Goal: Information Seeking & Learning: Compare options

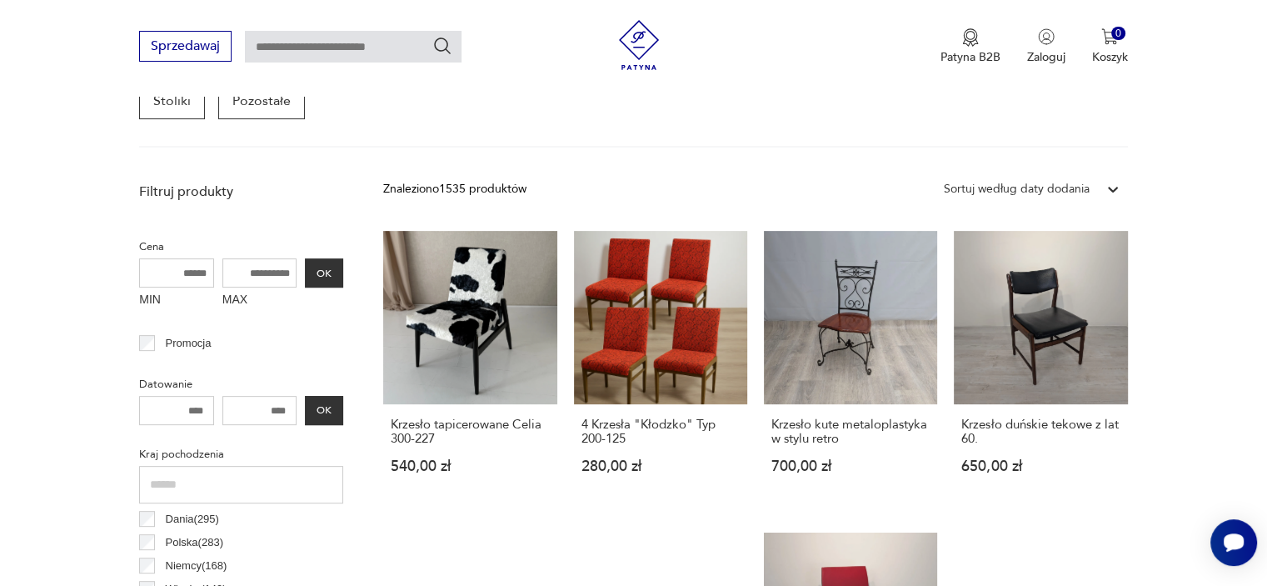
scroll to position [524, 0]
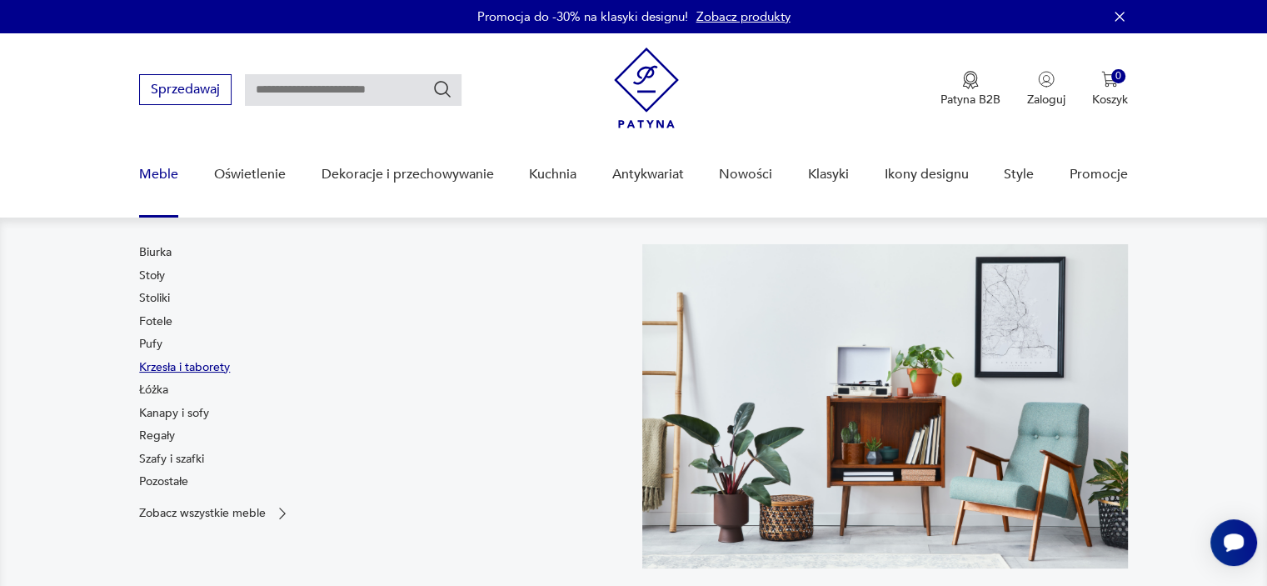
click at [162, 362] on link "Krzesła i taborety" at bounding box center [184, 367] width 91 height 17
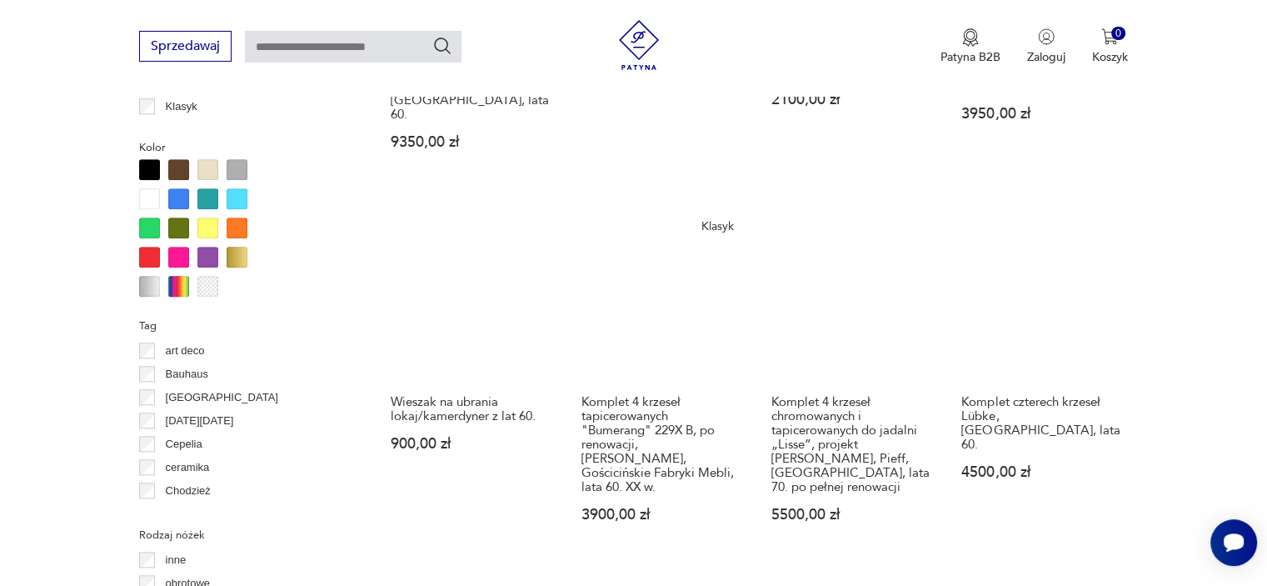
scroll to position [1607, 0]
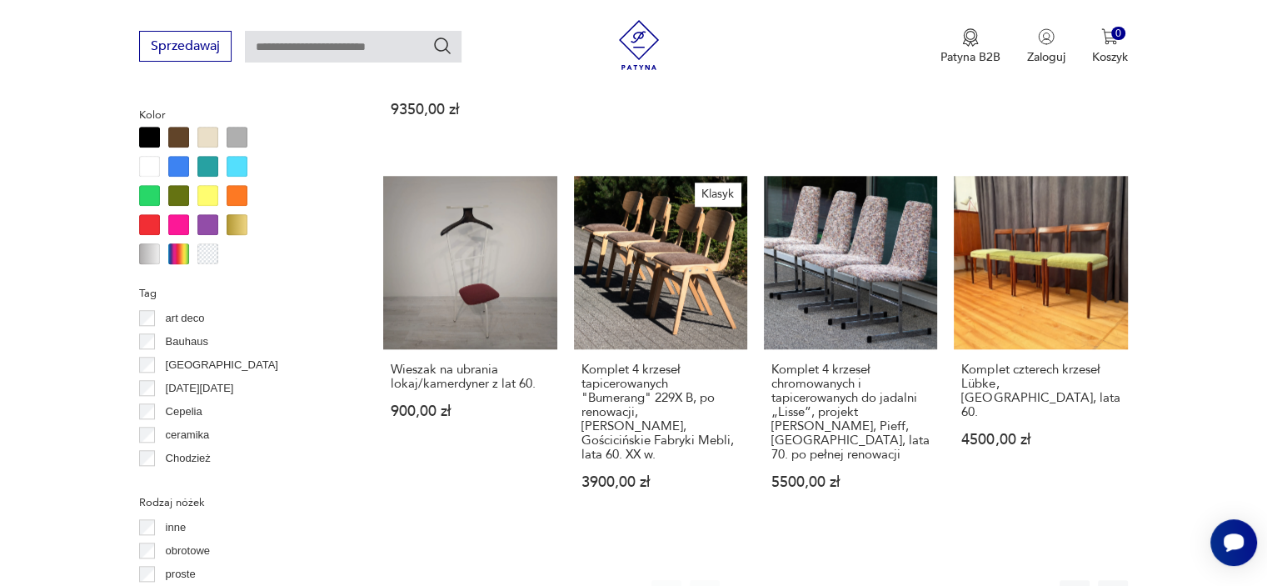
click at [777, 580] on button "2" at bounding box center [782, 595] width 30 height 30
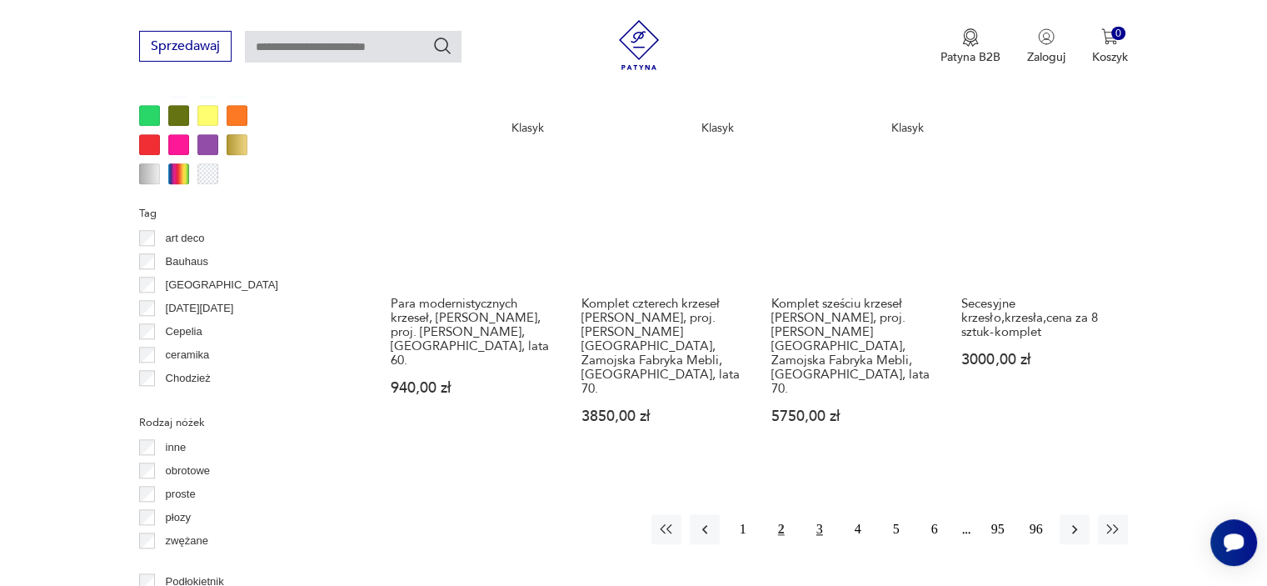
scroll to position [1692, 0]
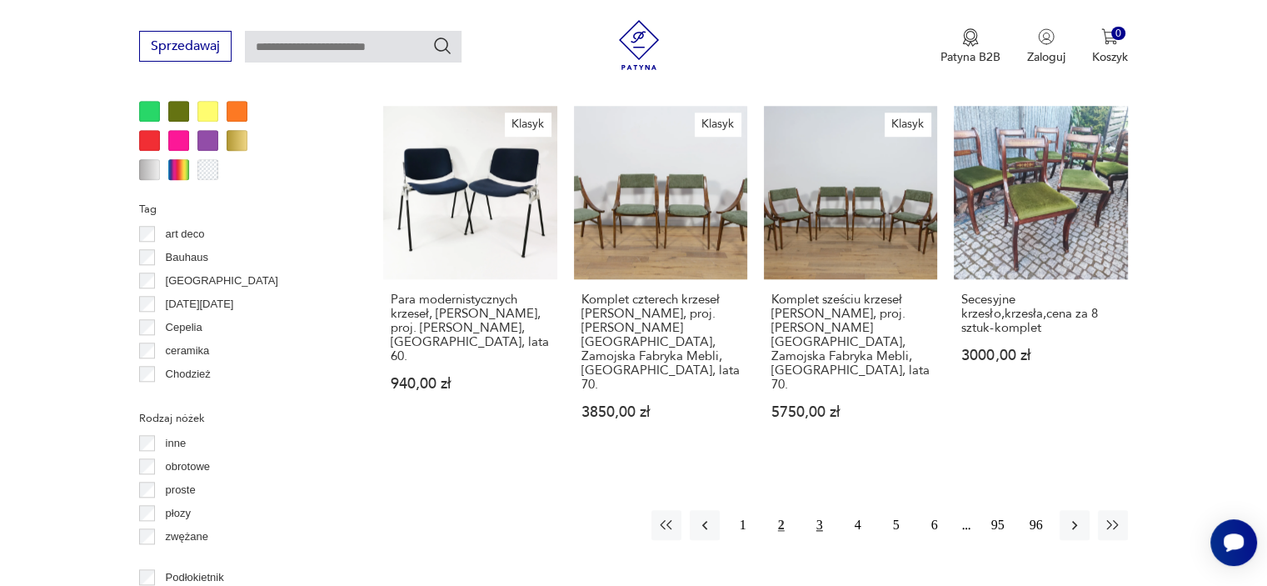
click at [817, 510] on button "3" at bounding box center [820, 525] width 30 height 30
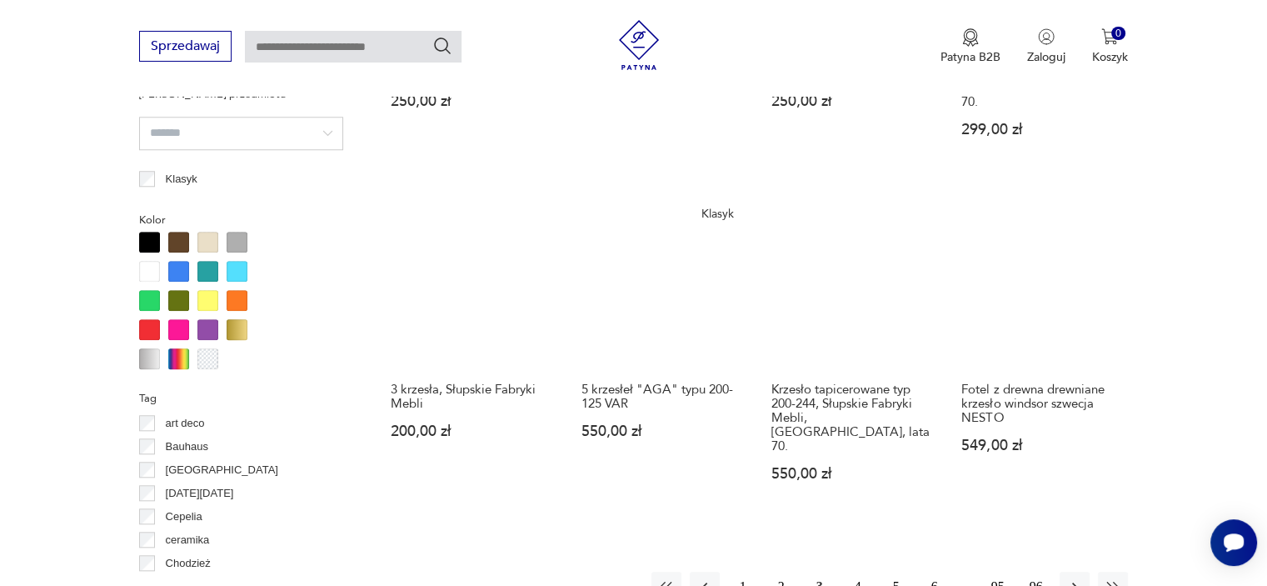
scroll to position [1525, 0]
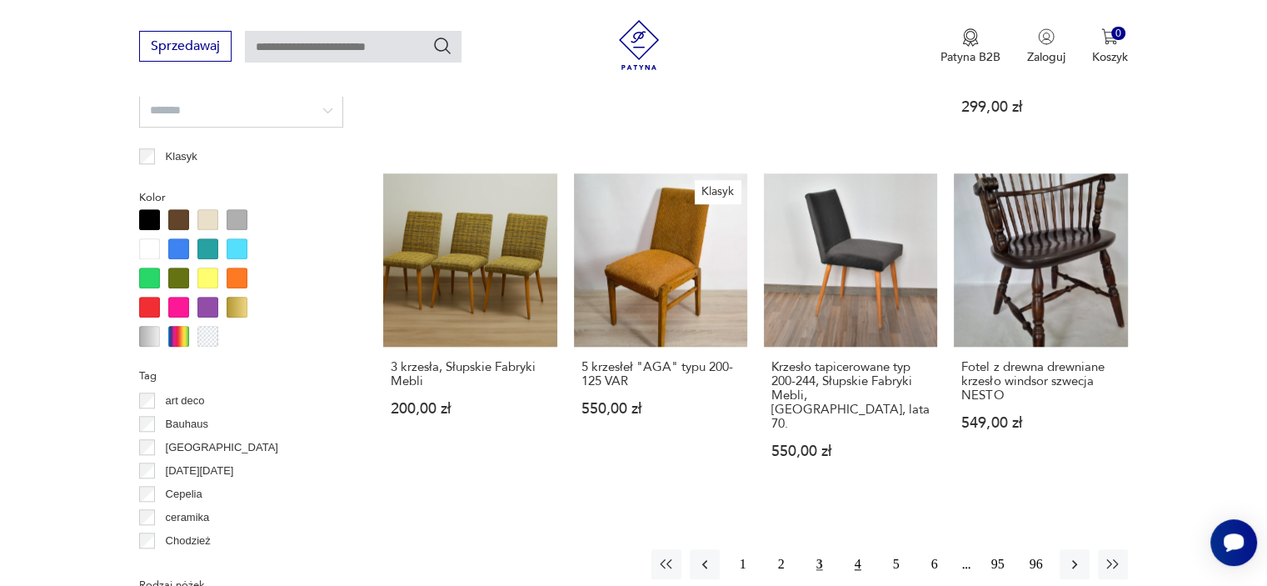
click at [862, 549] on button "4" at bounding box center [858, 564] width 30 height 30
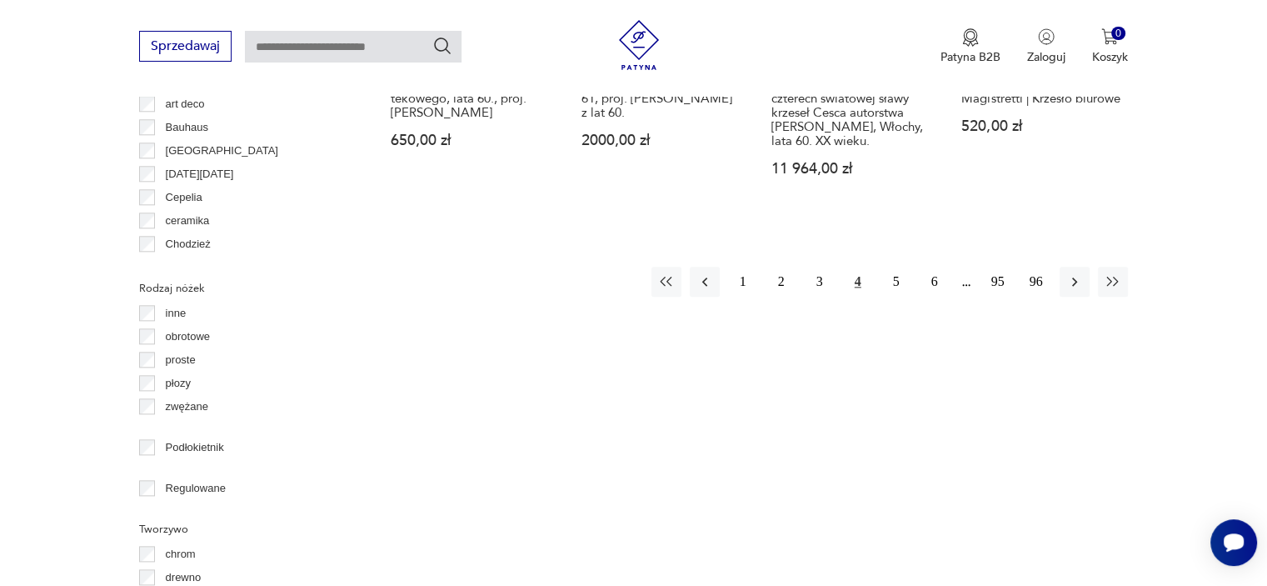
scroll to position [1832, 0]
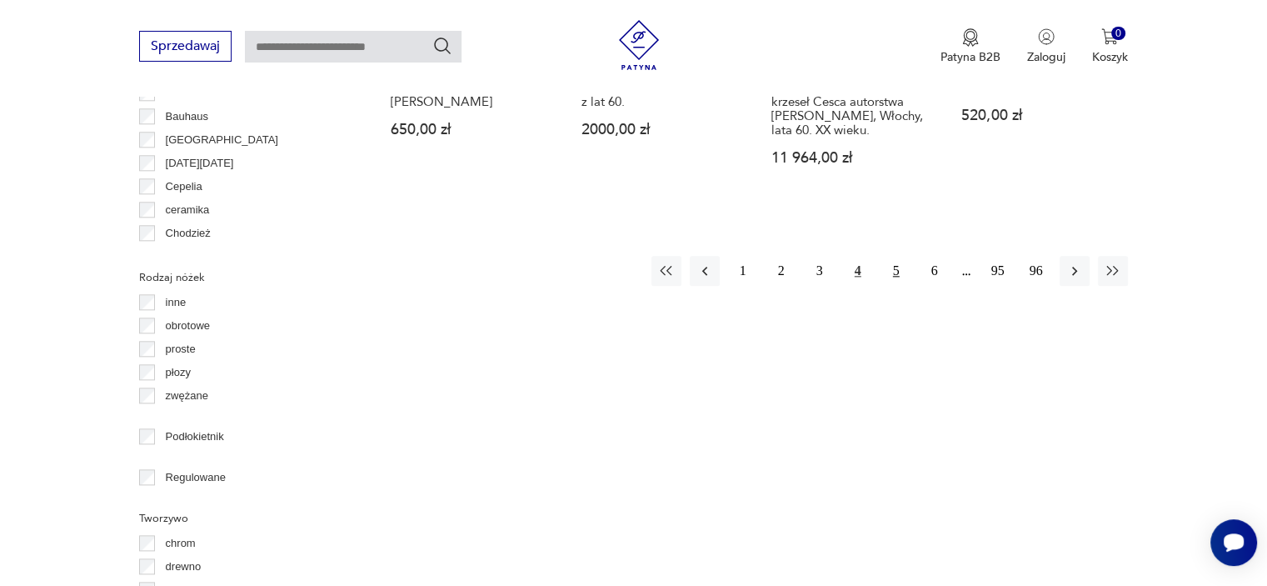
click at [895, 256] on button "5" at bounding box center [897, 271] width 30 height 30
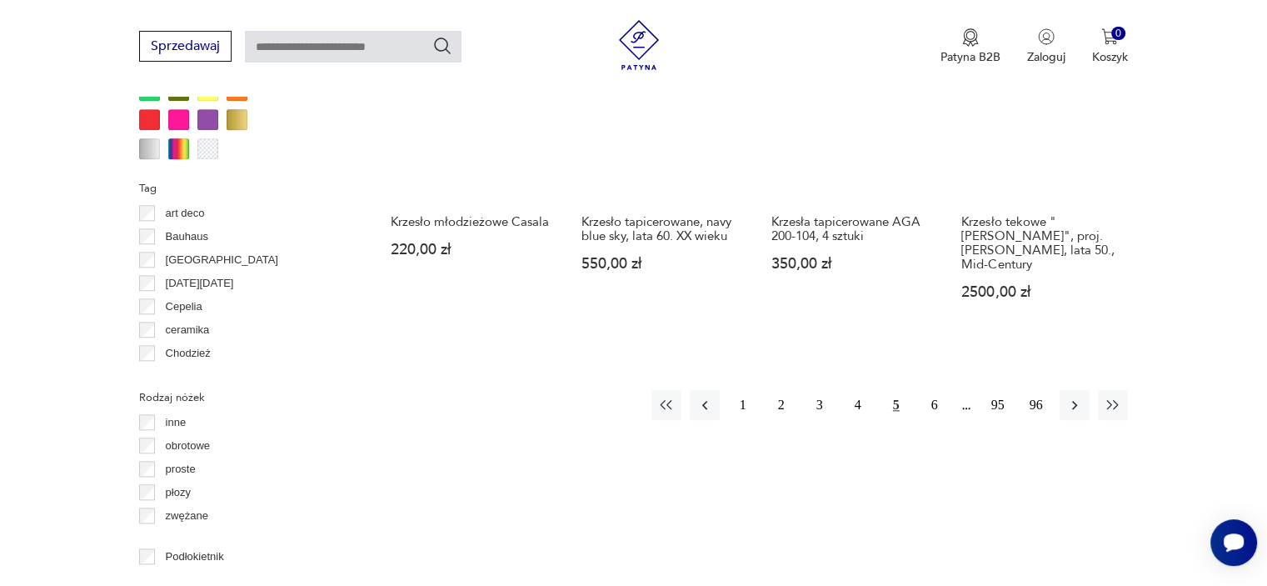
scroll to position [1837, 0]
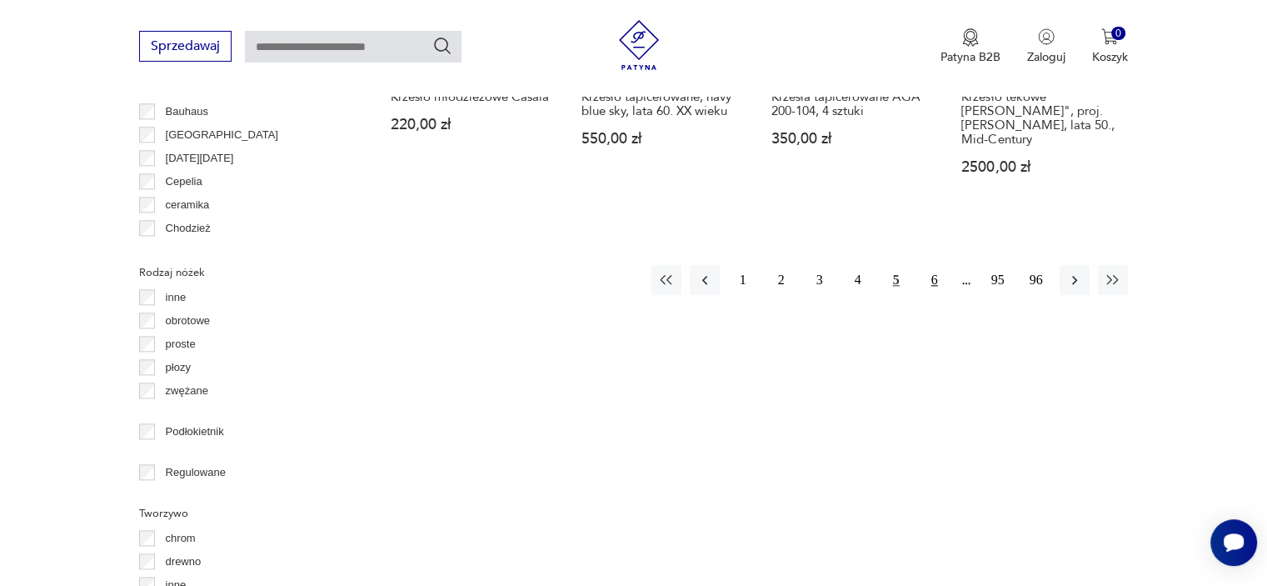
click at [928, 265] on button "6" at bounding box center [935, 280] width 30 height 30
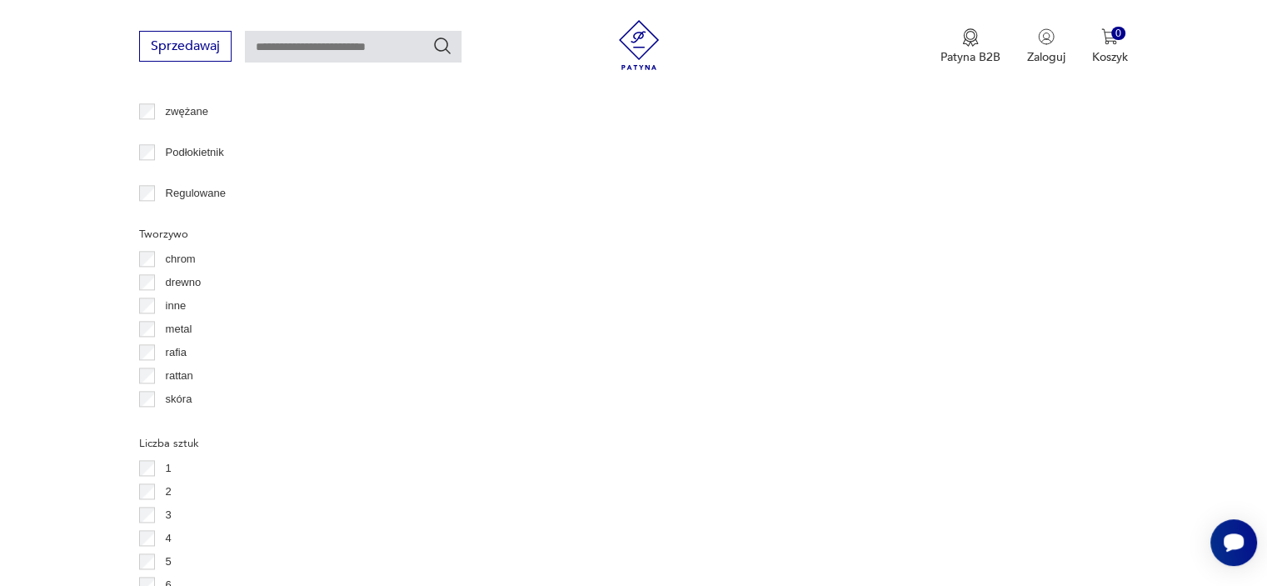
scroll to position [1775, 0]
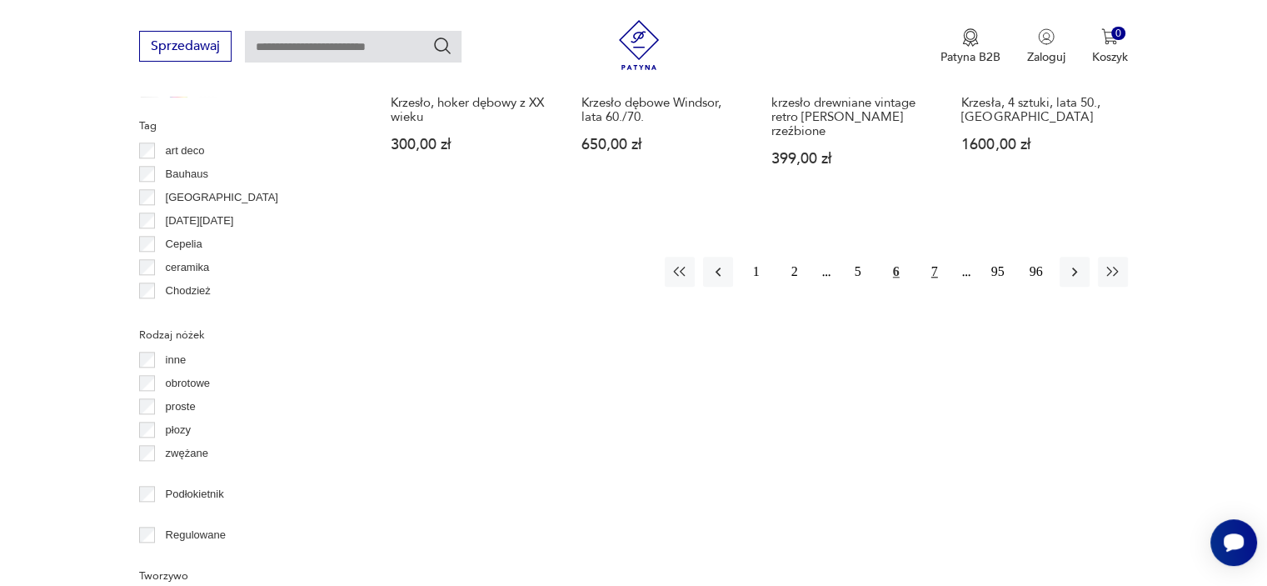
click at [933, 257] on button "7" at bounding box center [935, 272] width 30 height 30
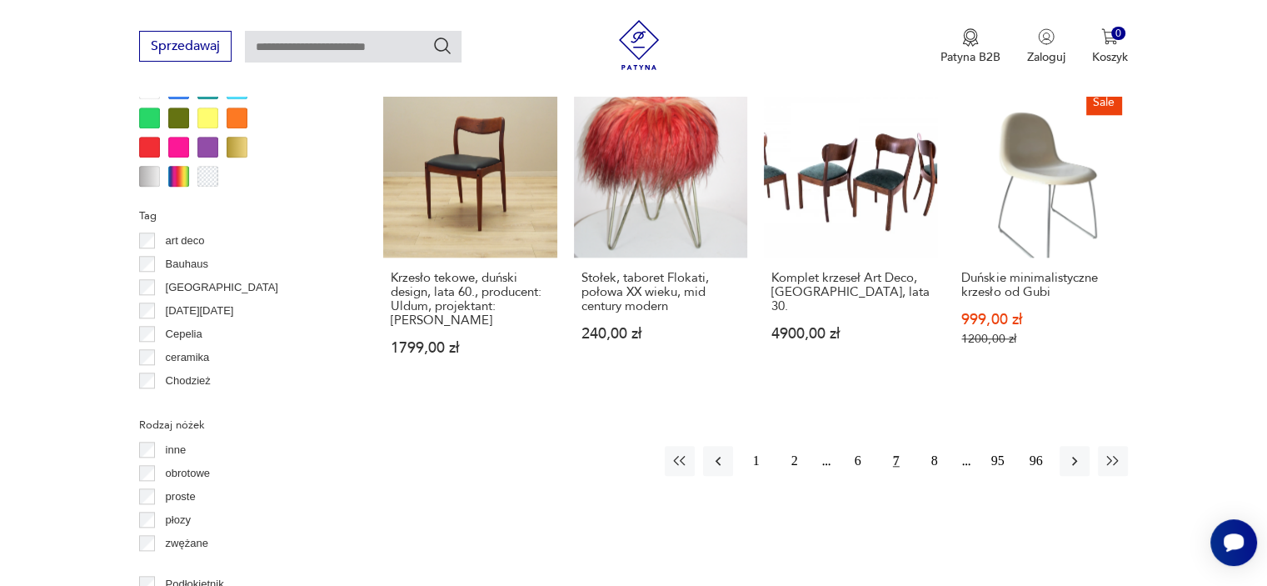
scroll to position [1692, 0]
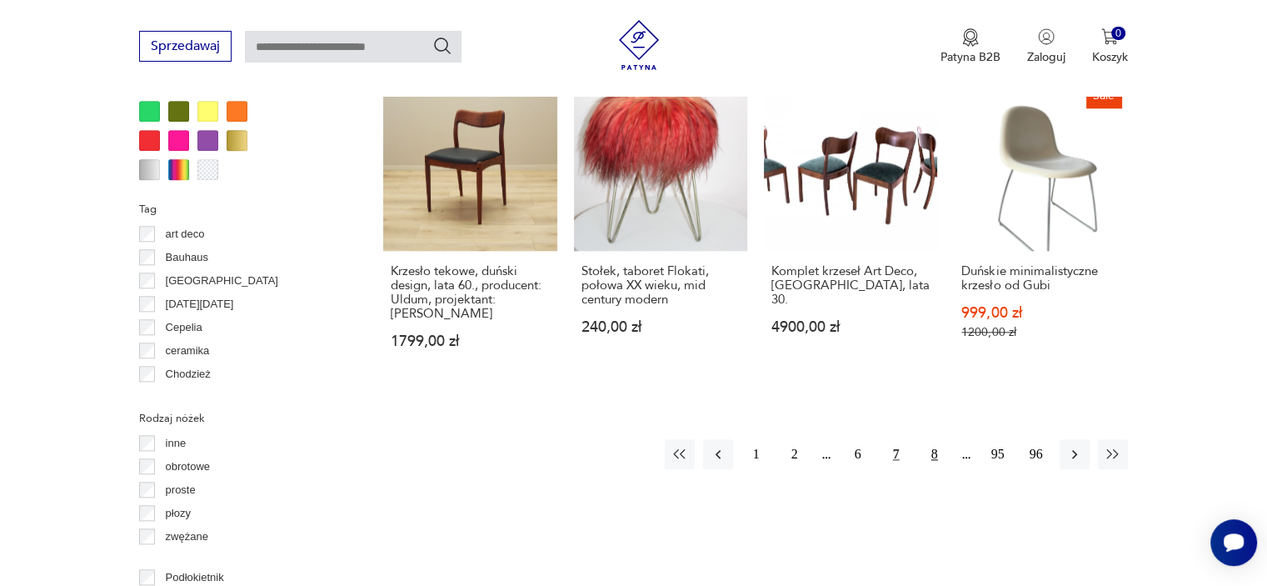
click at [930, 439] on button "8" at bounding box center [935, 454] width 30 height 30
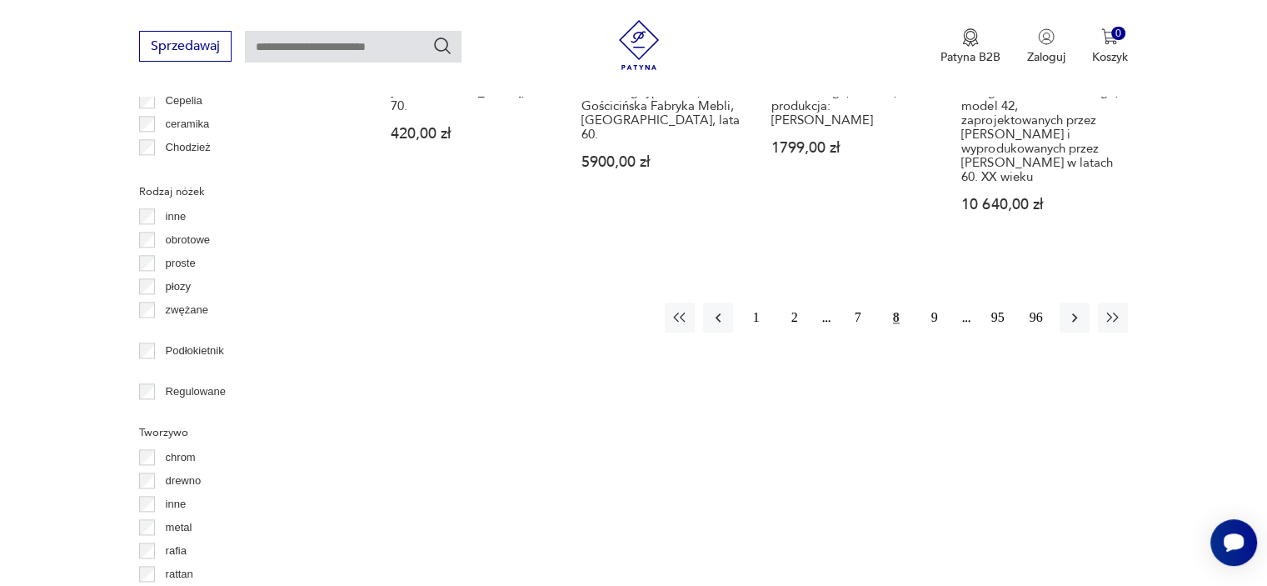
scroll to position [1942, 0]
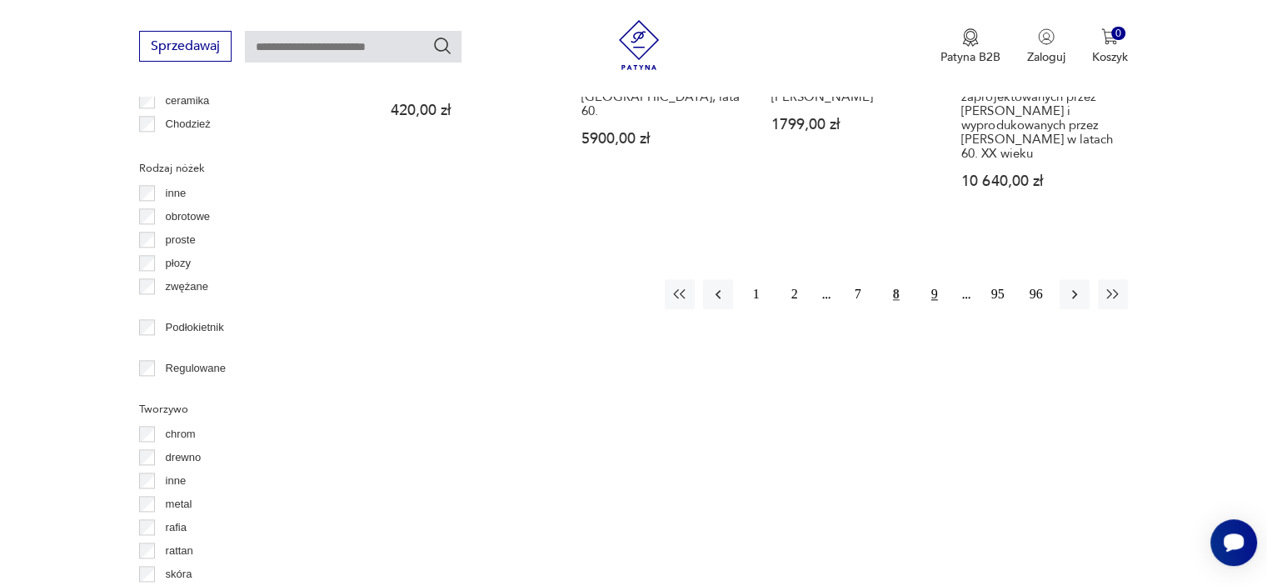
click at [932, 279] on button "9" at bounding box center [935, 294] width 30 height 30
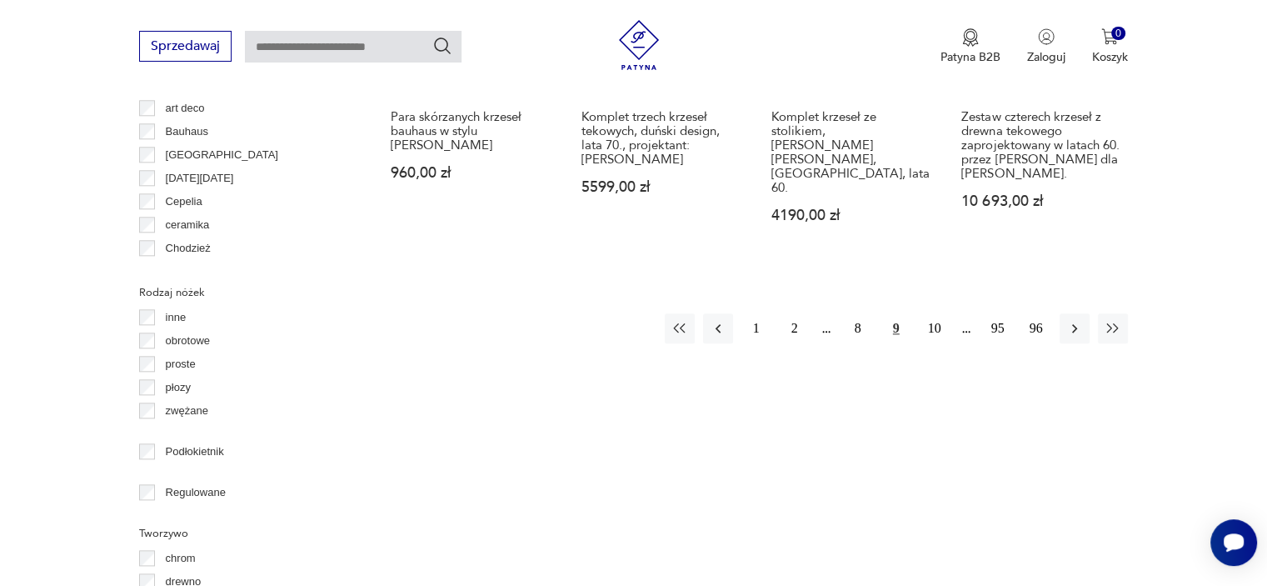
scroll to position [1818, 0]
click at [928, 312] on button "10" at bounding box center [935, 327] width 30 height 30
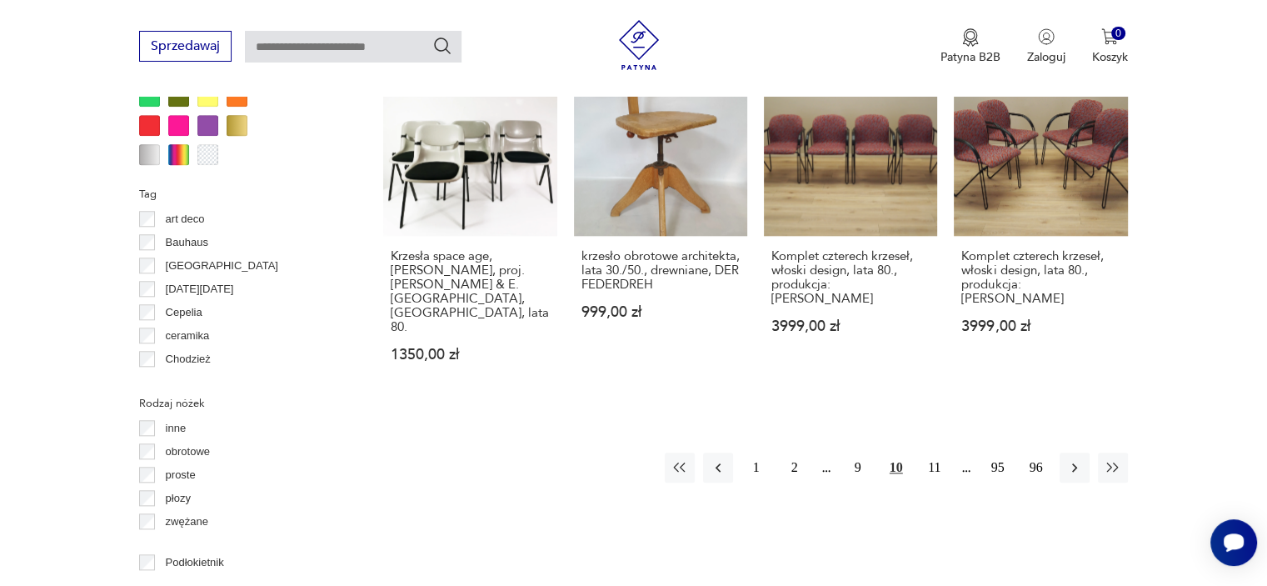
scroll to position [1851, 0]
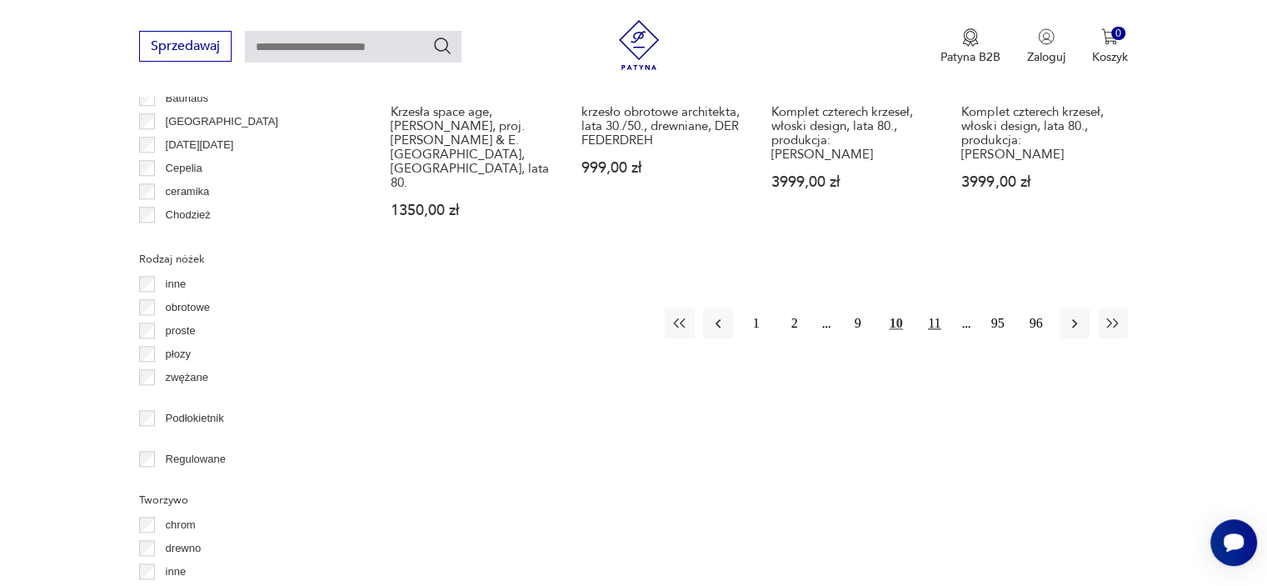
click at [937, 308] on button "11" at bounding box center [935, 323] width 30 height 30
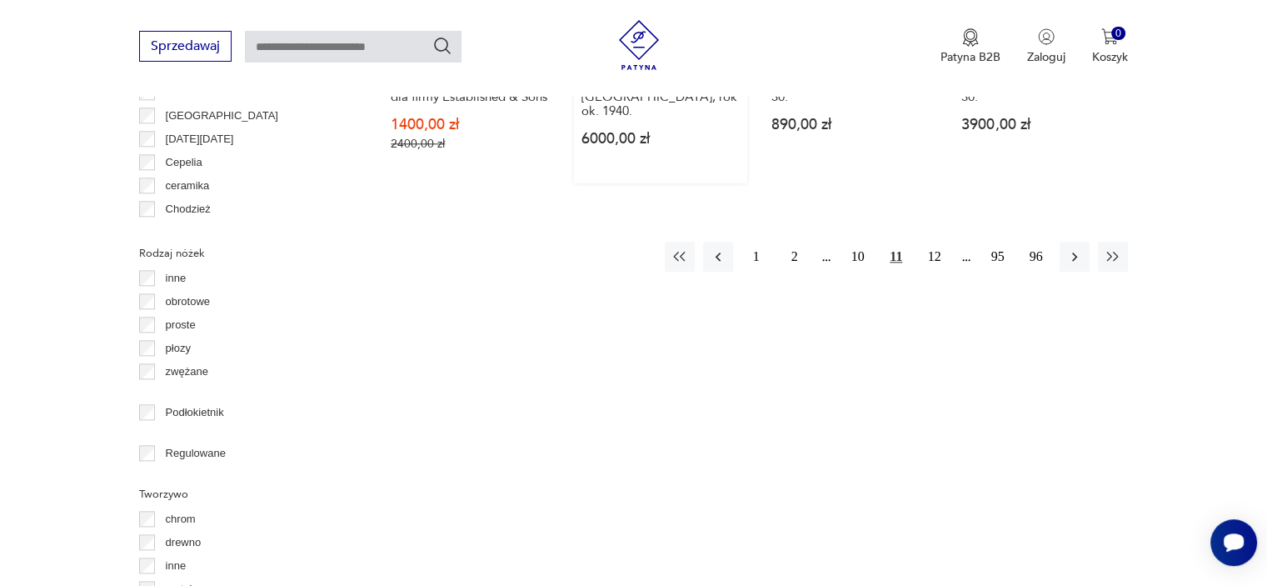
scroll to position [1858, 0]
click at [931, 270] on button "12" at bounding box center [935, 255] width 30 height 30
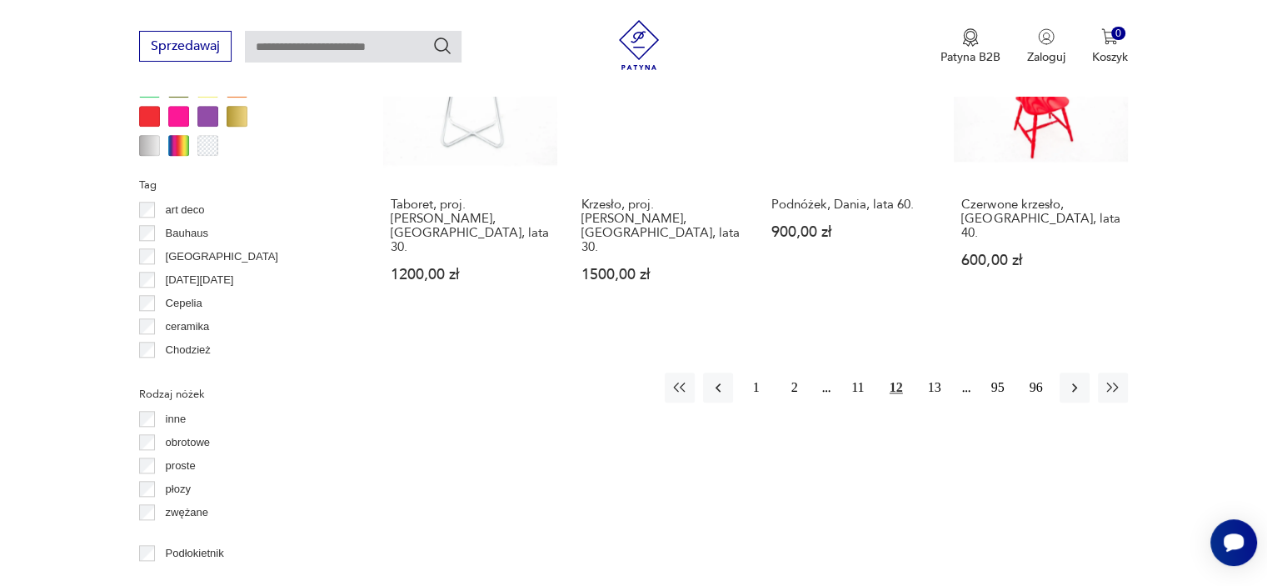
scroll to position [1775, 0]
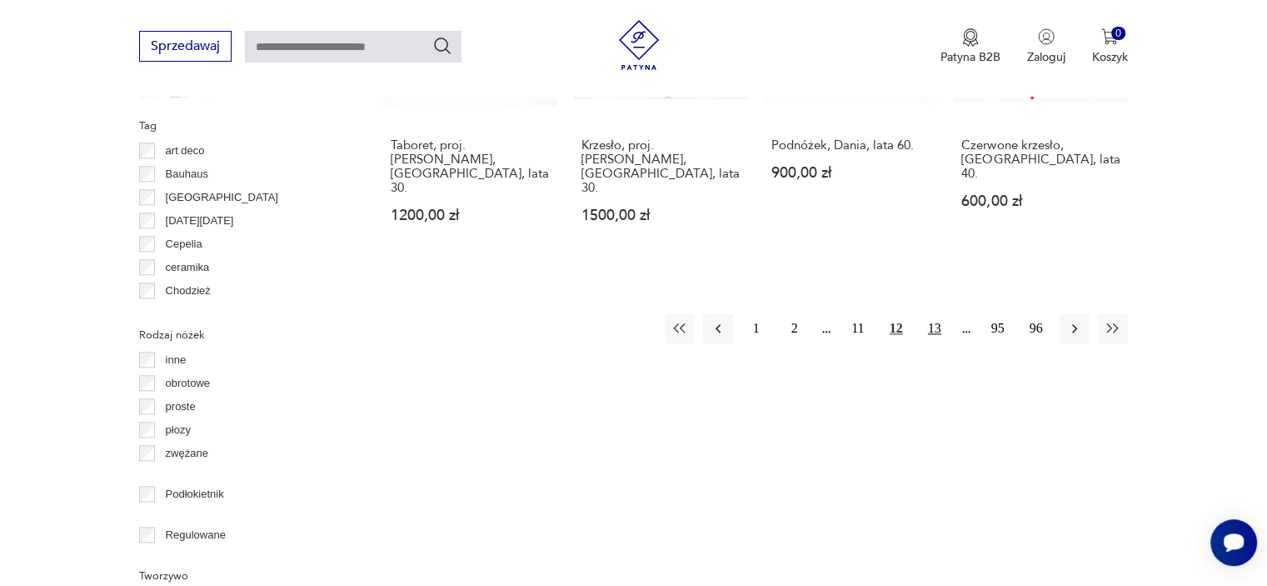
click at [927, 313] on button "13" at bounding box center [935, 328] width 30 height 30
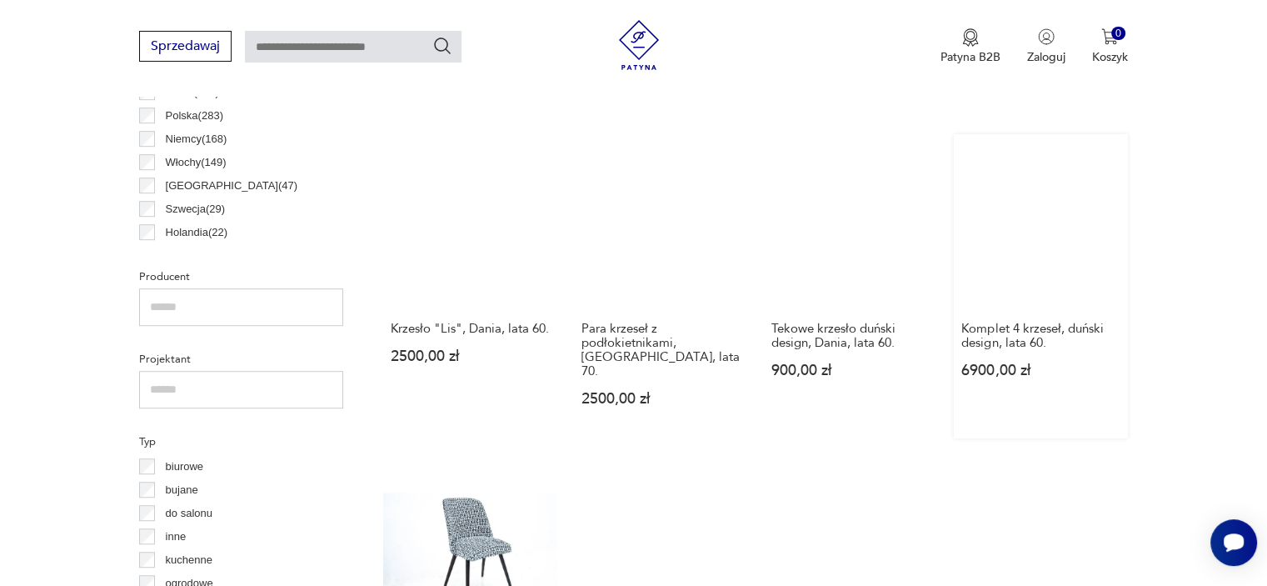
scroll to position [942, 0]
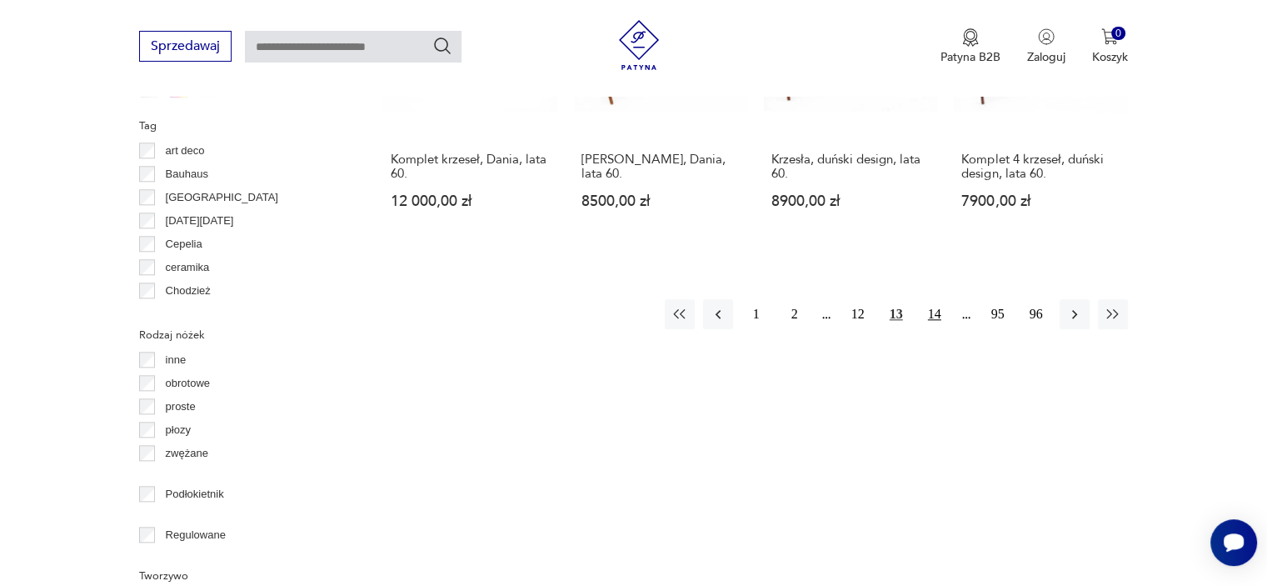
click at [937, 299] on button "14" at bounding box center [935, 314] width 30 height 30
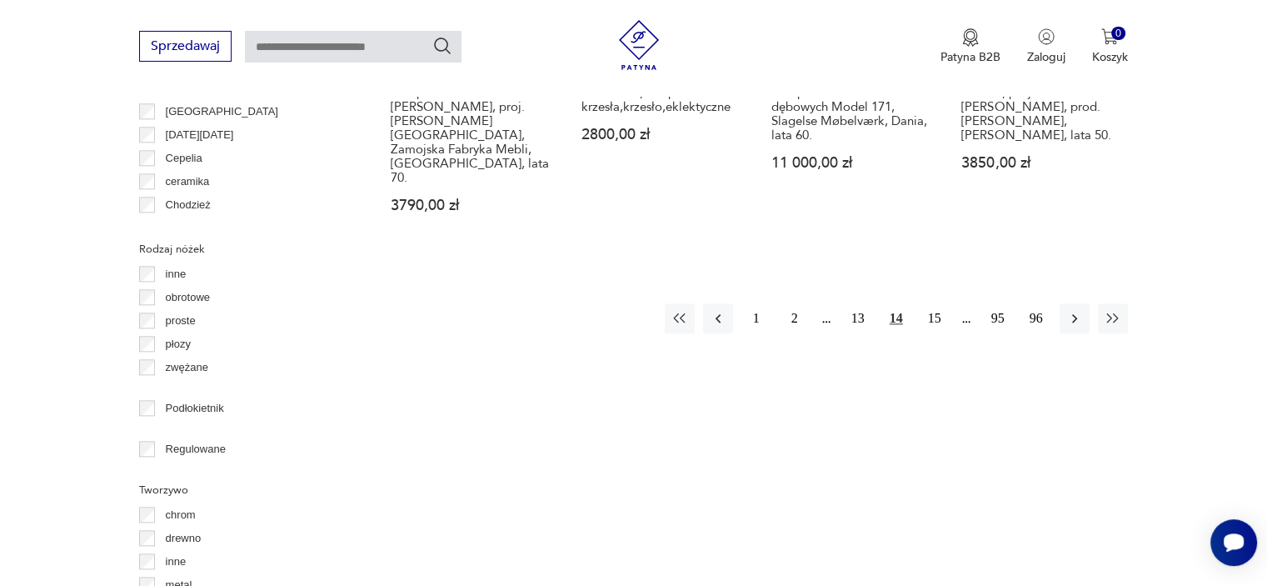
scroll to position [1942, 0]
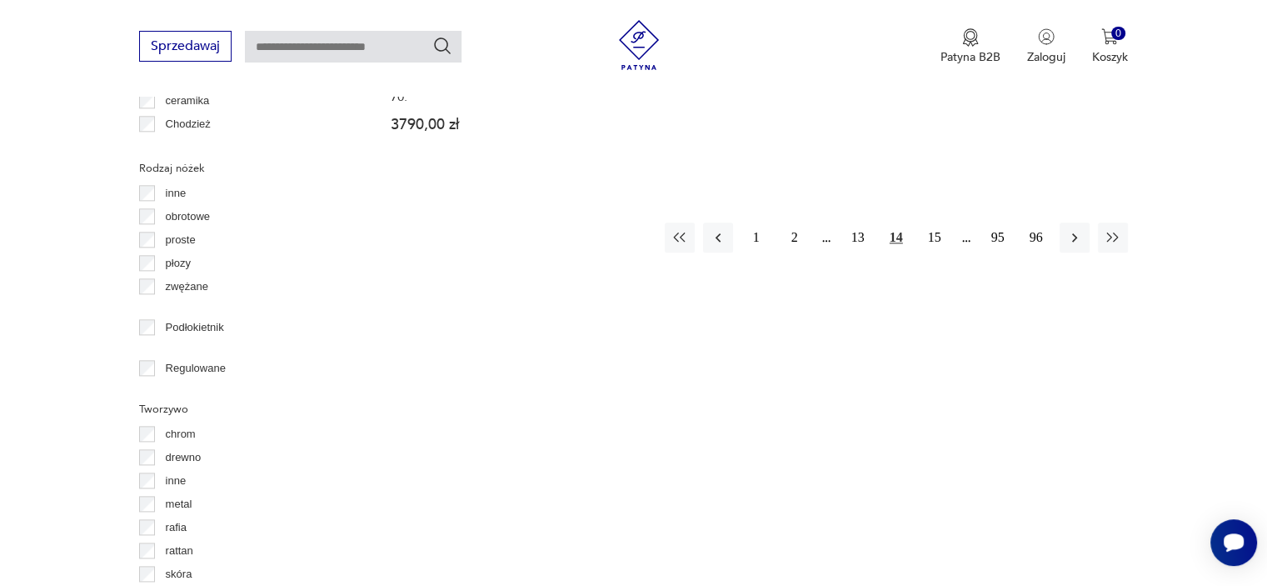
click at [953, 222] on div "1 2 13 14 15 95 96" at bounding box center [896, 237] width 463 height 30
click at [945, 222] on button "15" at bounding box center [935, 237] width 30 height 30
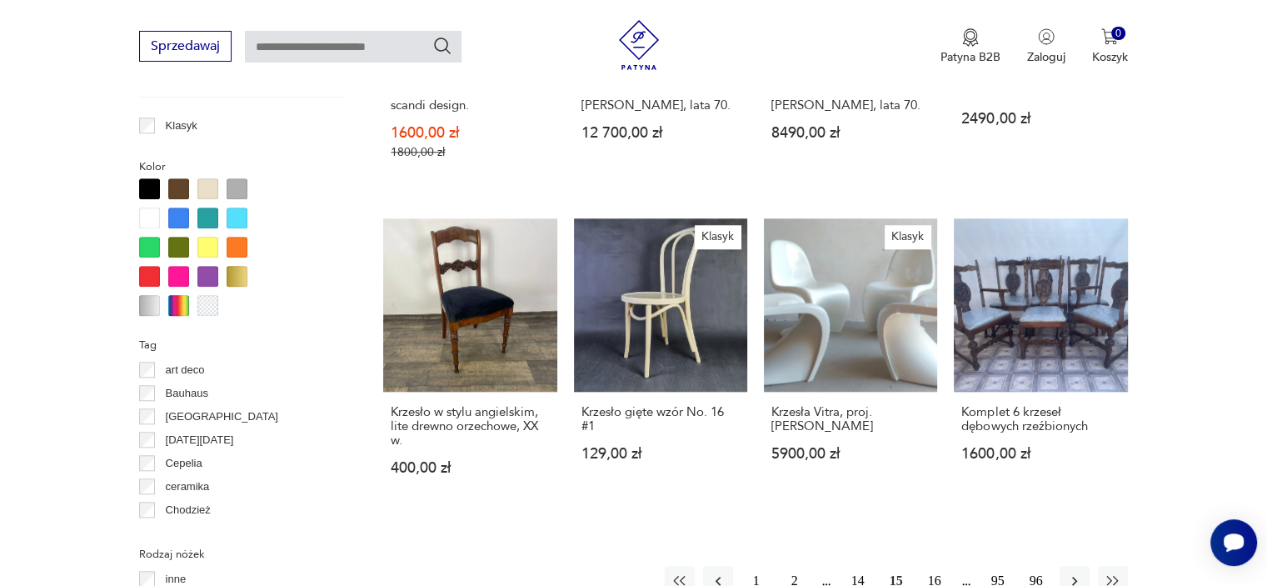
scroll to position [1608, 0]
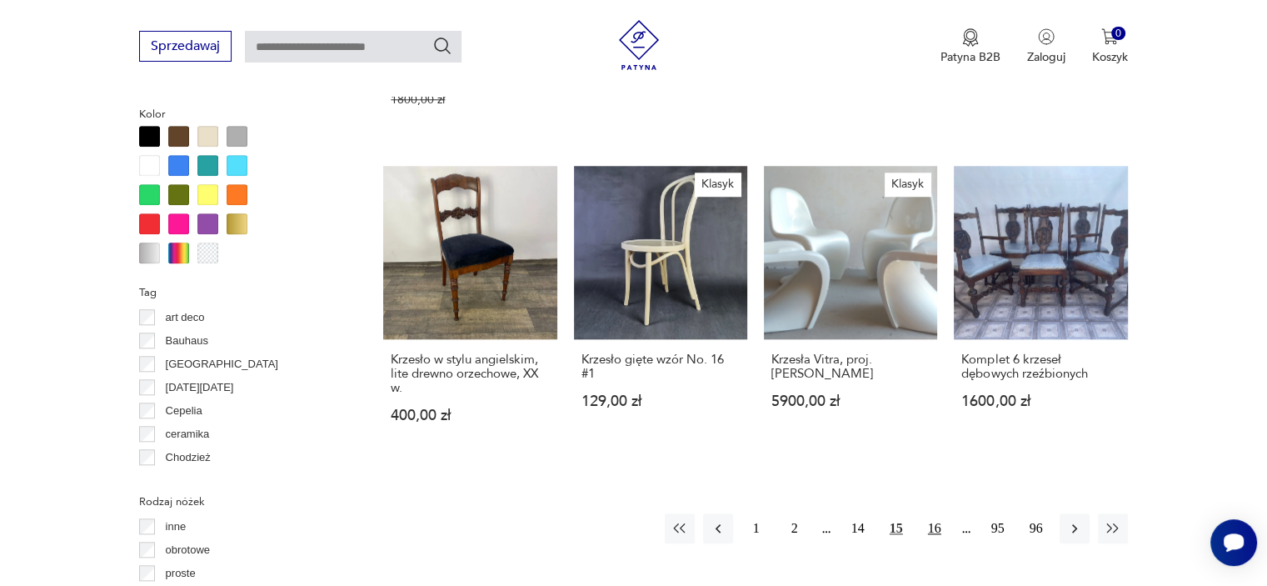
click at [936, 513] on button "16" at bounding box center [935, 528] width 30 height 30
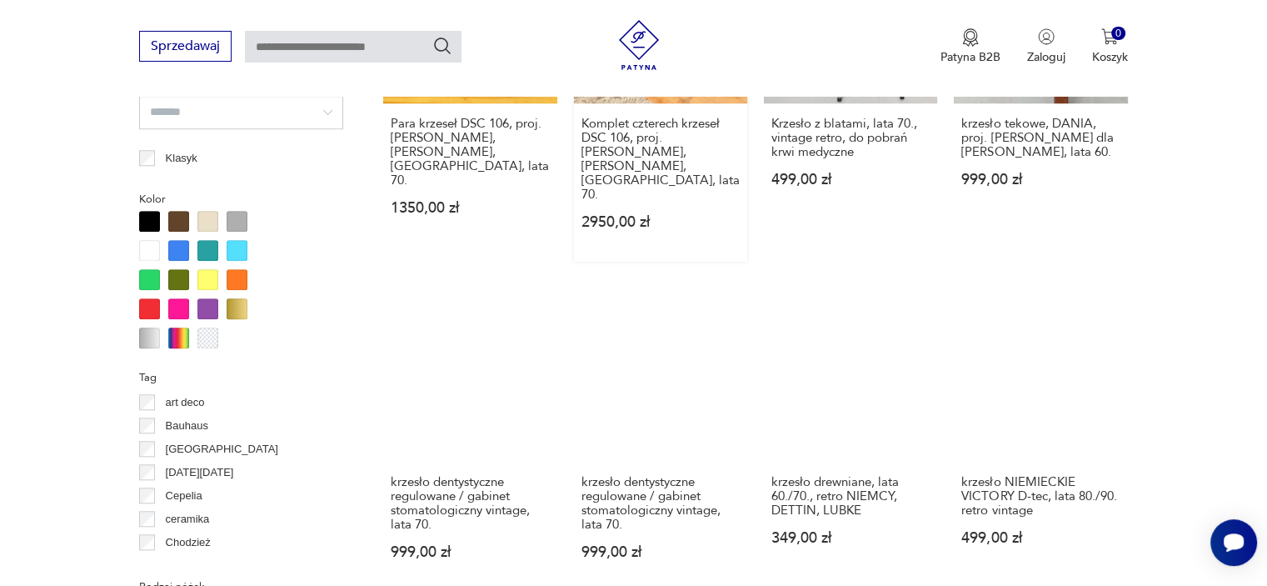
scroll to position [1525, 0]
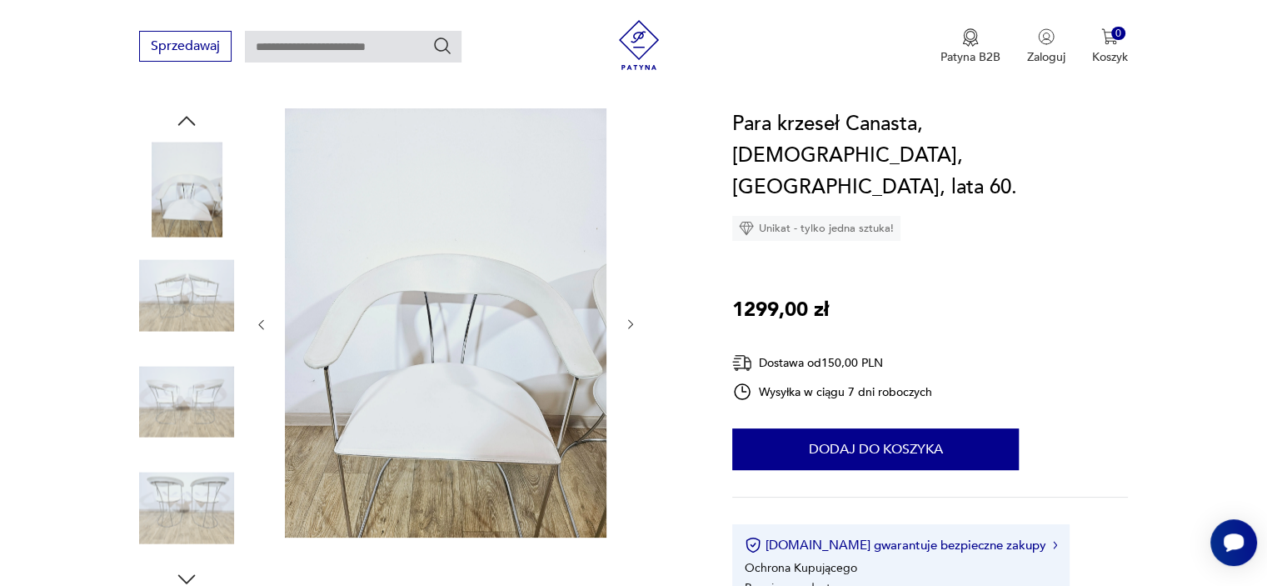
click at [193, 292] on img at bounding box center [186, 295] width 95 height 95
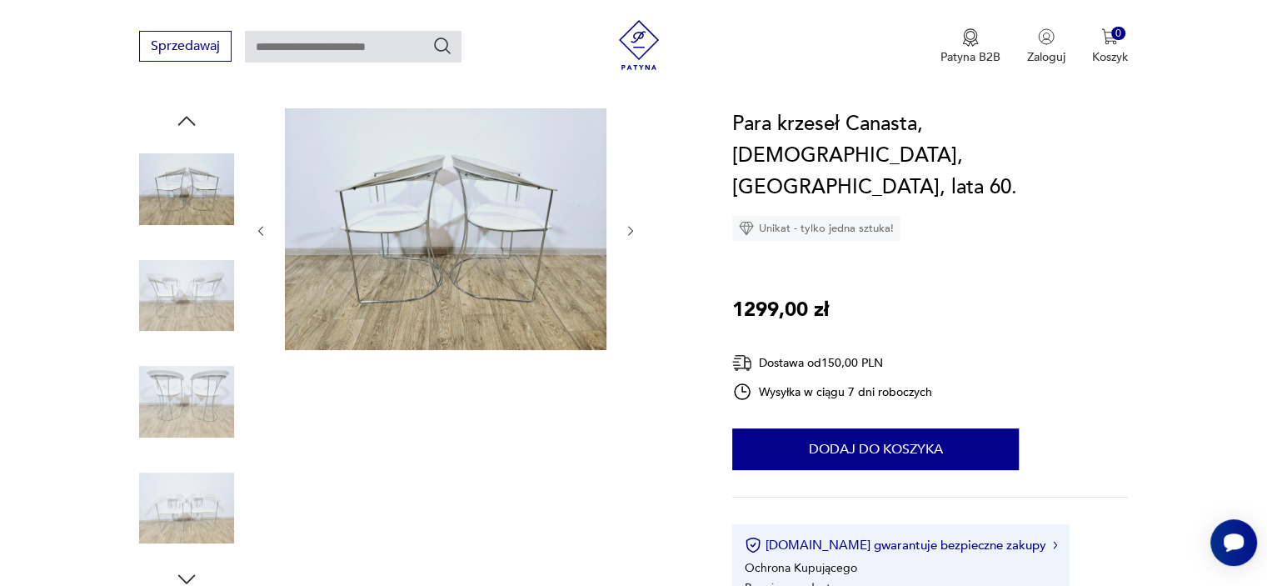
click at [197, 331] on img at bounding box center [186, 295] width 95 height 95
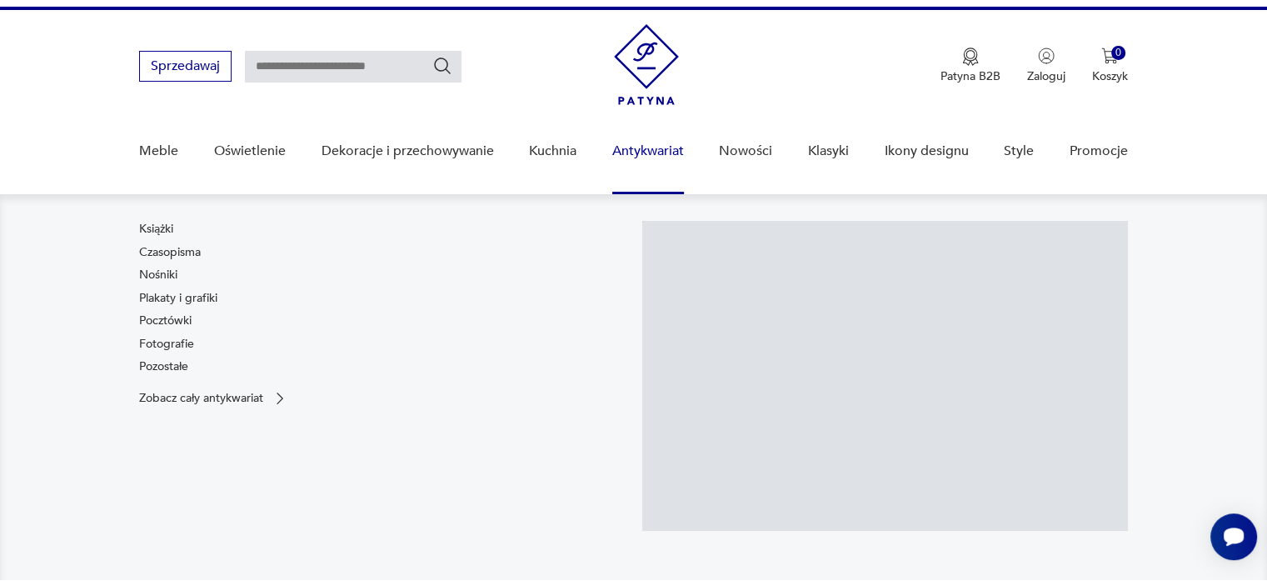
scroll to position [167, 0]
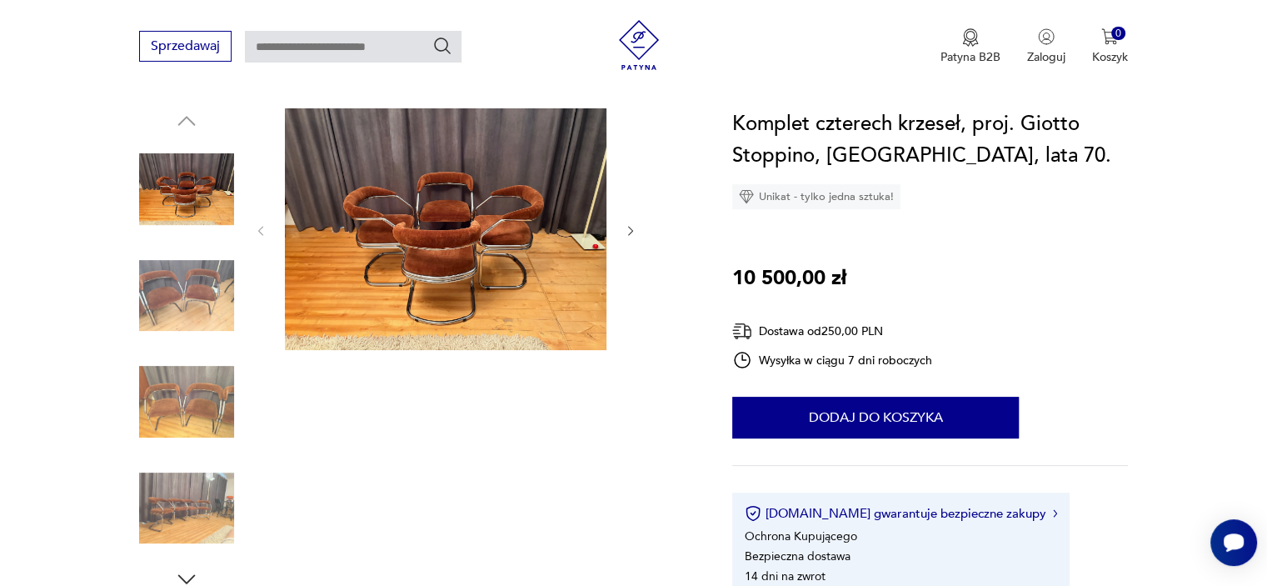
click at [624, 222] on button "button" at bounding box center [631, 230] width 14 height 17
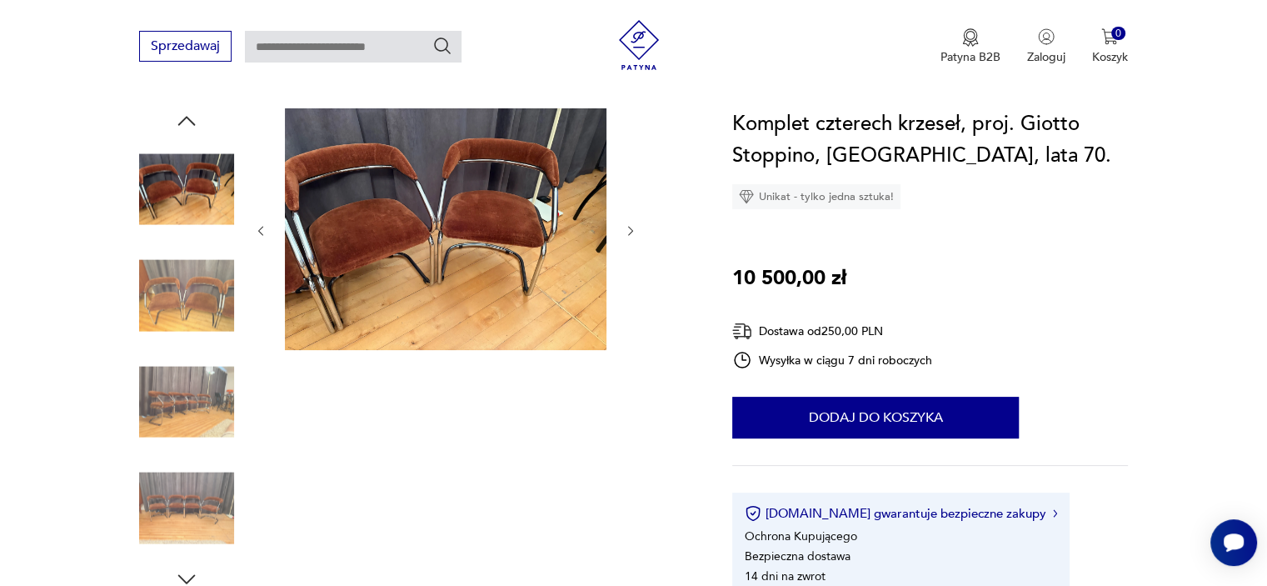
click at [624, 222] on button "button" at bounding box center [631, 230] width 14 height 17
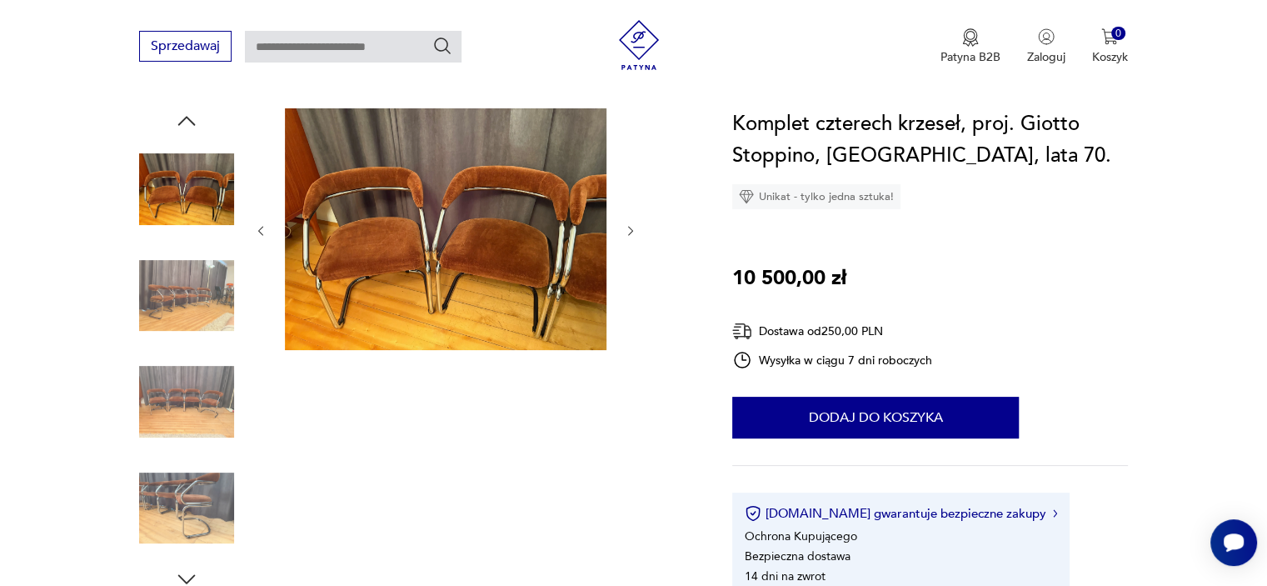
click at [207, 184] on img at bounding box center [186, 189] width 95 height 95
click at [177, 282] on img at bounding box center [186, 295] width 95 height 95
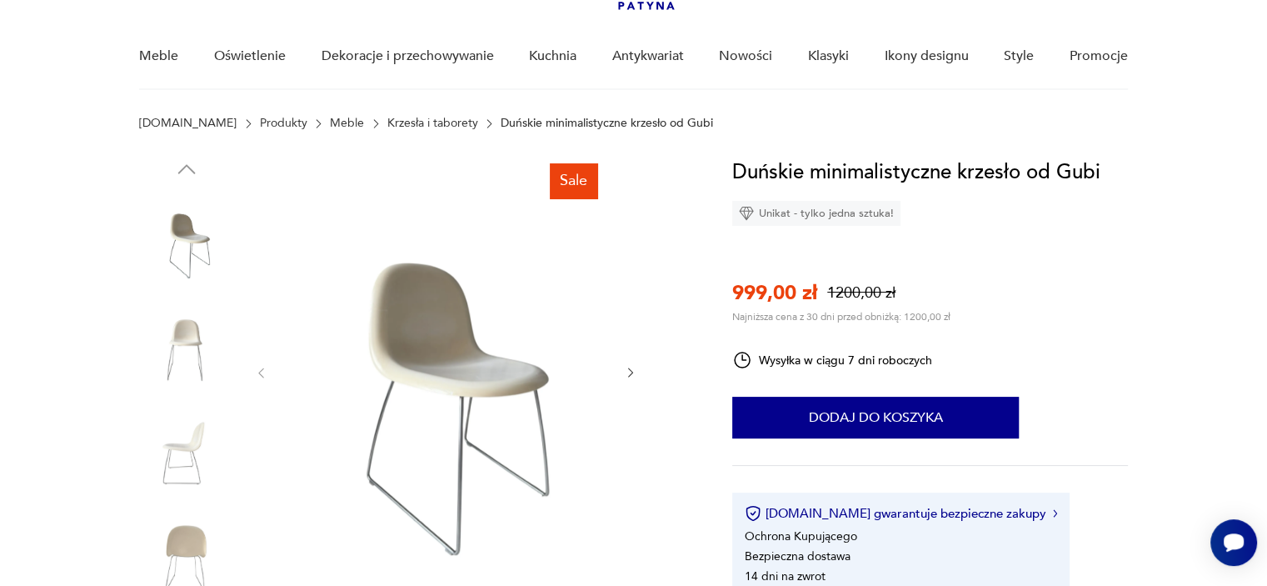
scroll to position [167, 0]
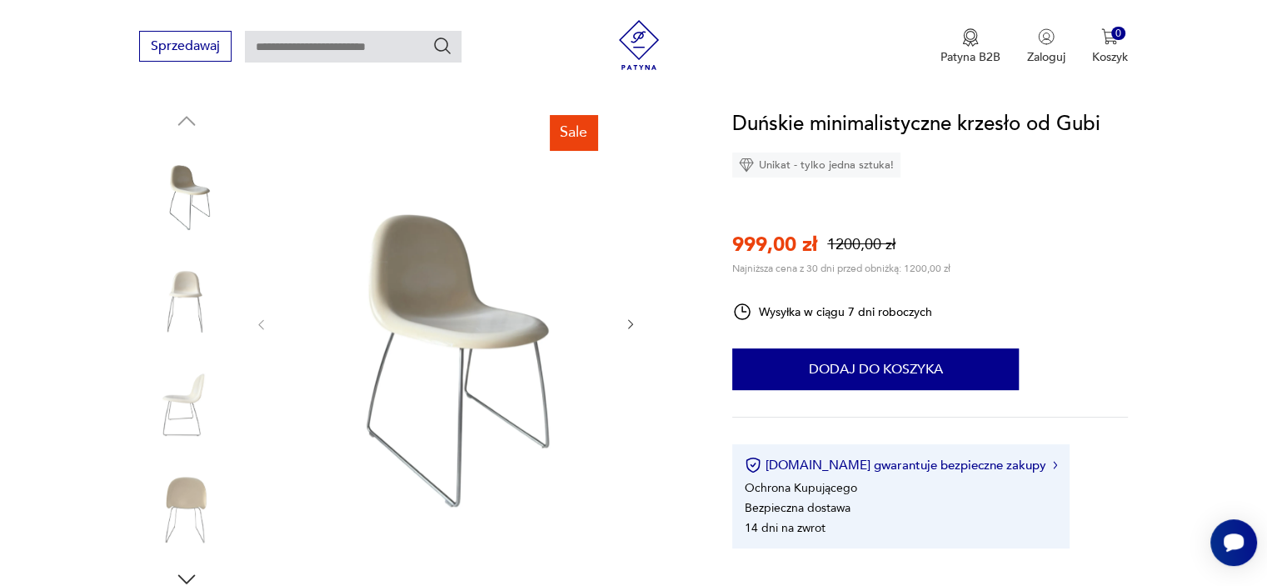
click at [633, 324] on icon "button" at bounding box center [631, 324] width 14 height 14
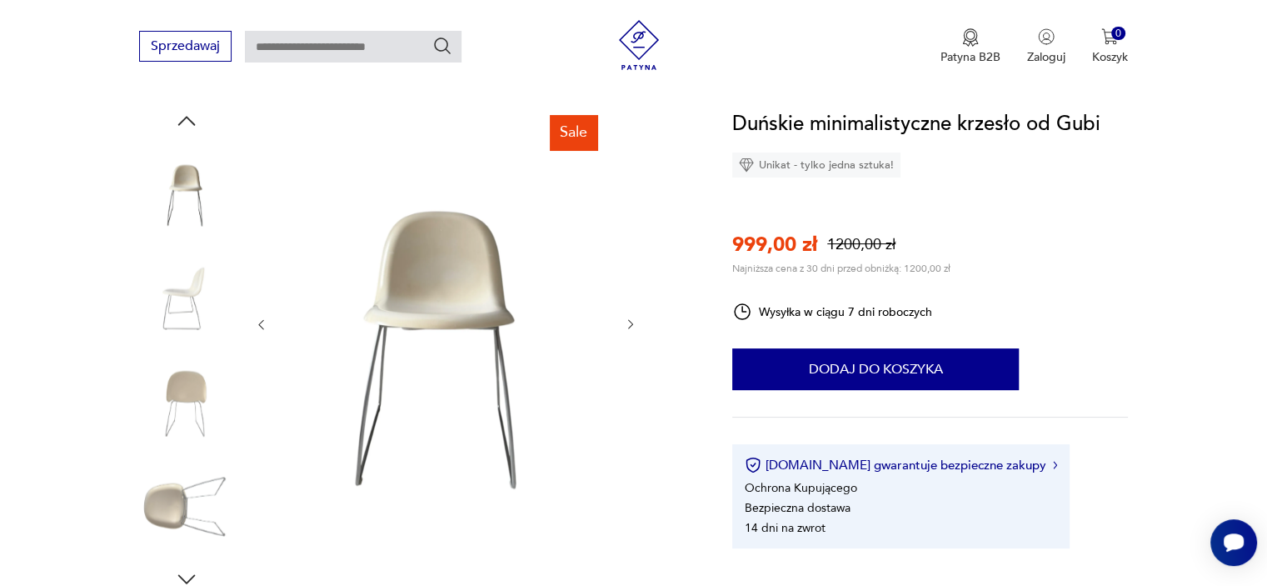
click at [633, 324] on icon "button" at bounding box center [631, 324] width 14 height 14
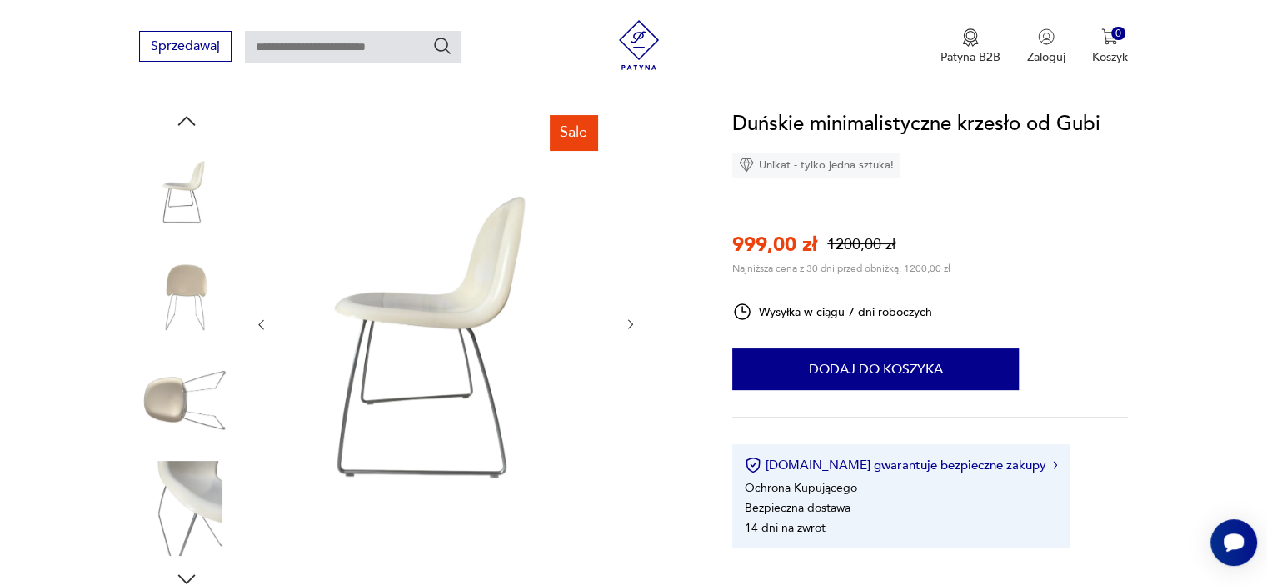
click at [633, 324] on icon "button" at bounding box center [631, 324] width 14 height 14
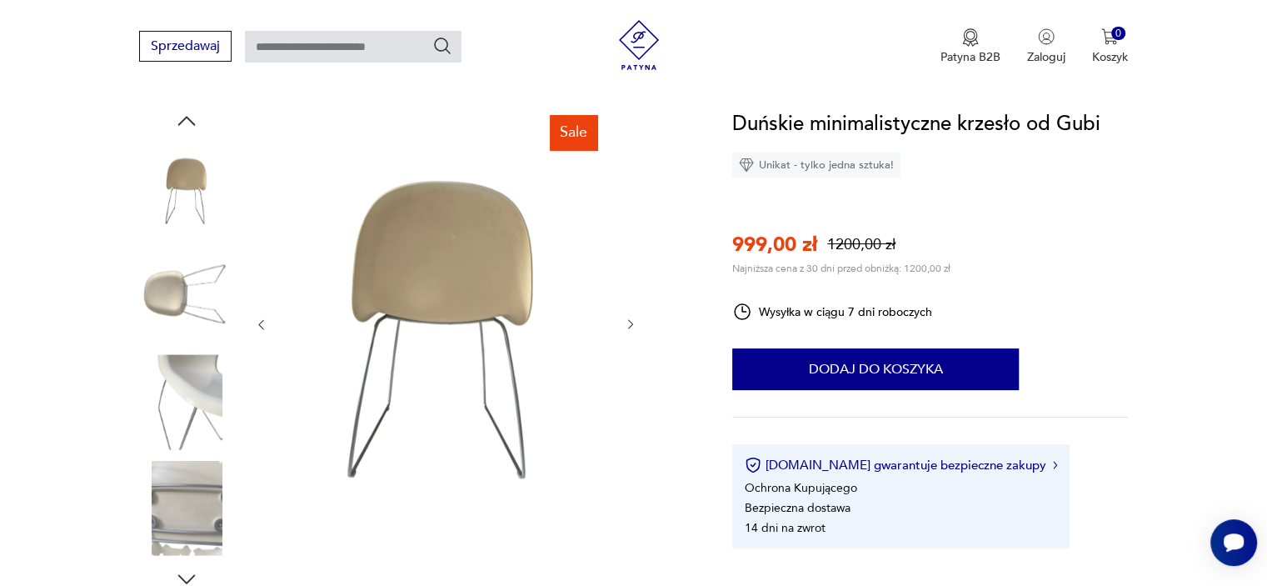
click at [633, 324] on icon "button" at bounding box center [631, 324] width 14 height 14
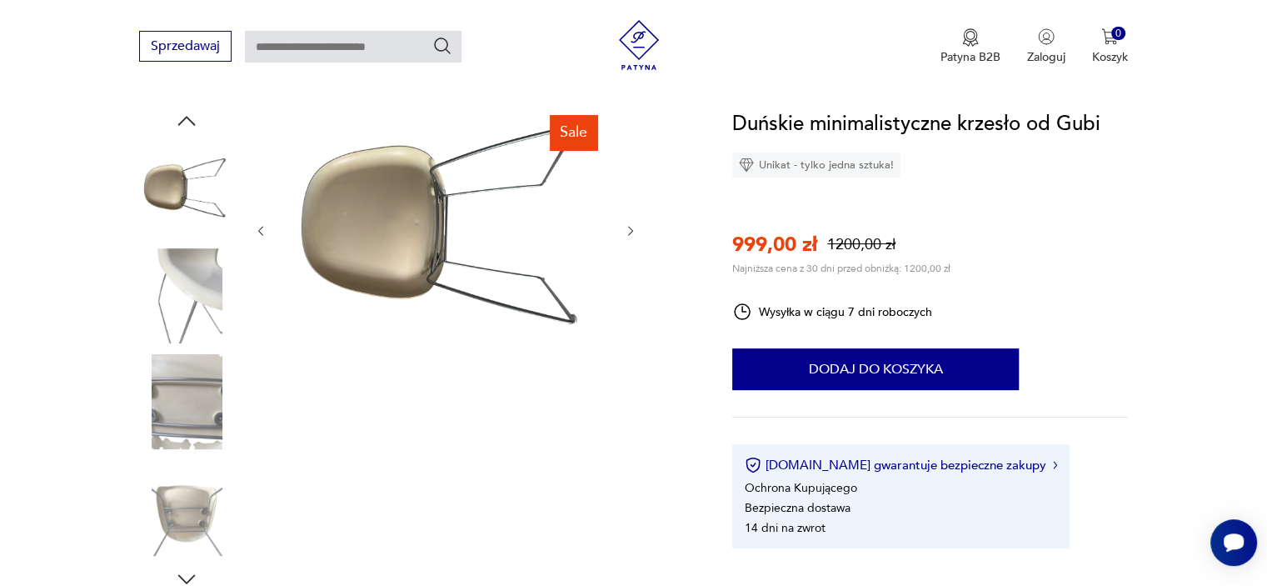
click at [633, 324] on div at bounding box center [445, 230] width 383 height 245
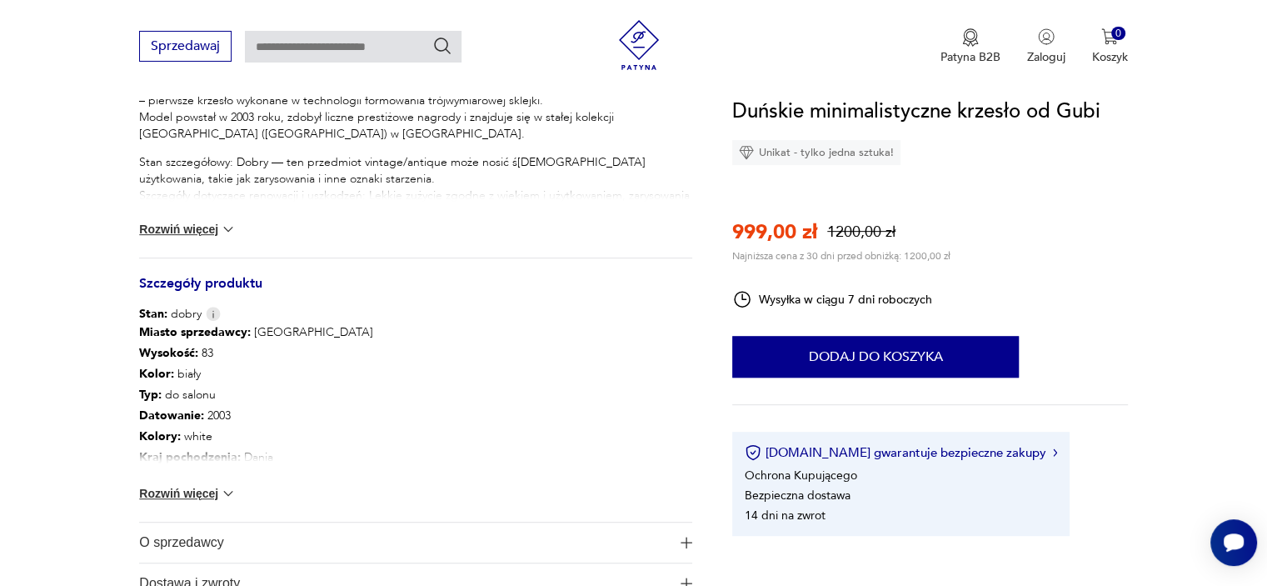
scroll to position [750, 0]
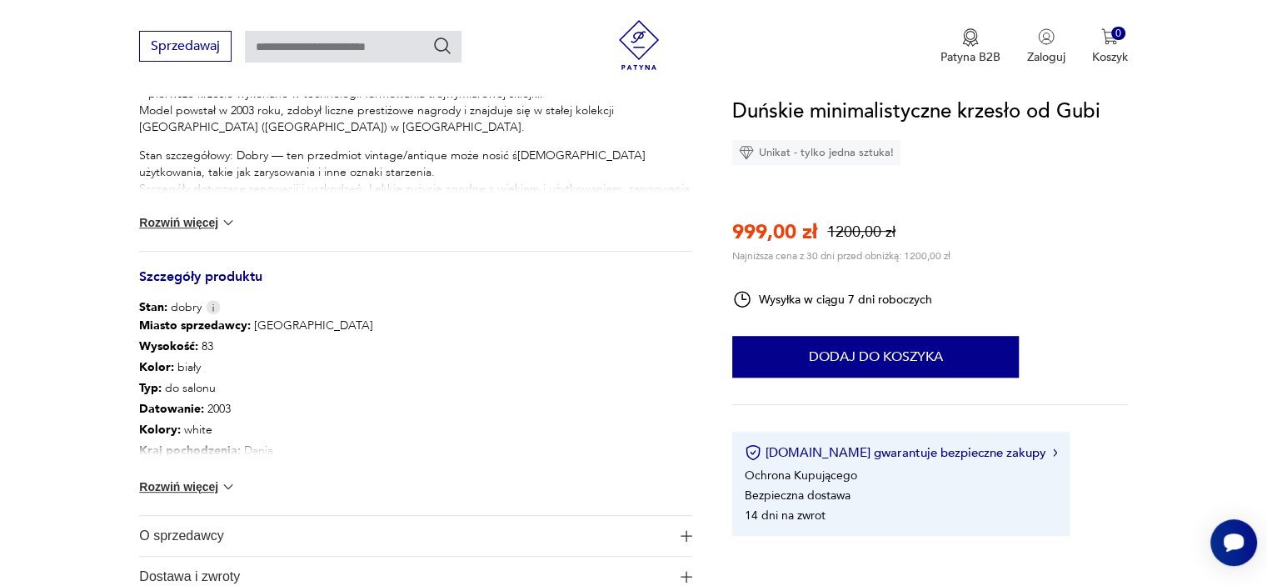
click at [213, 489] on button "Rozwiń więcej" at bounding box center [187, 486] width 97 height 17
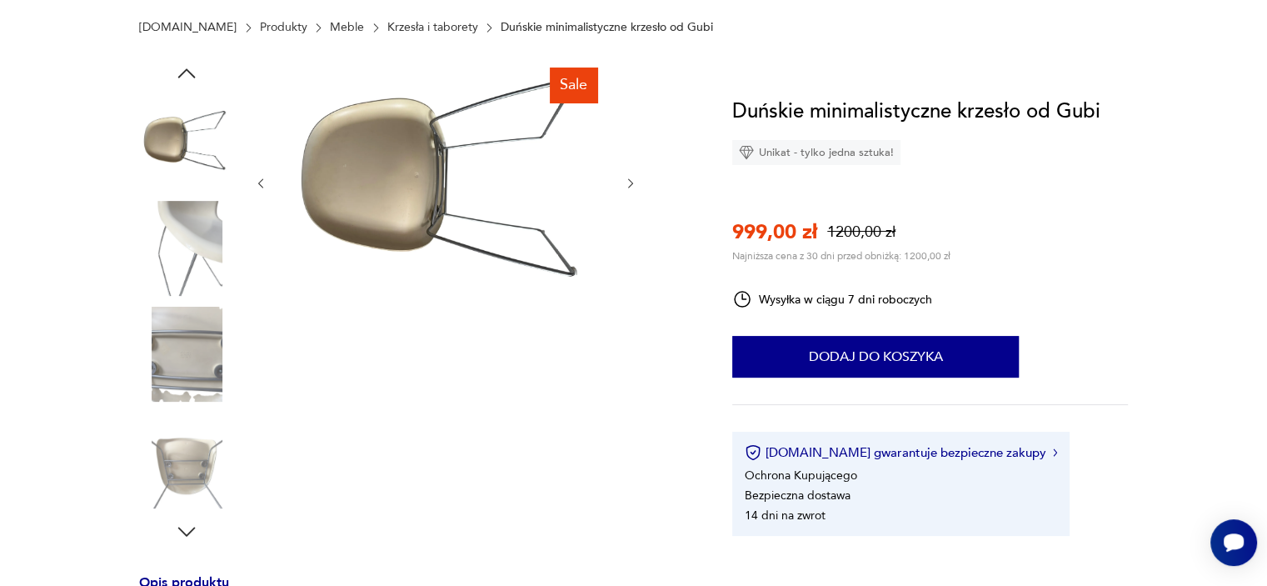
scroll to position [83, 0]
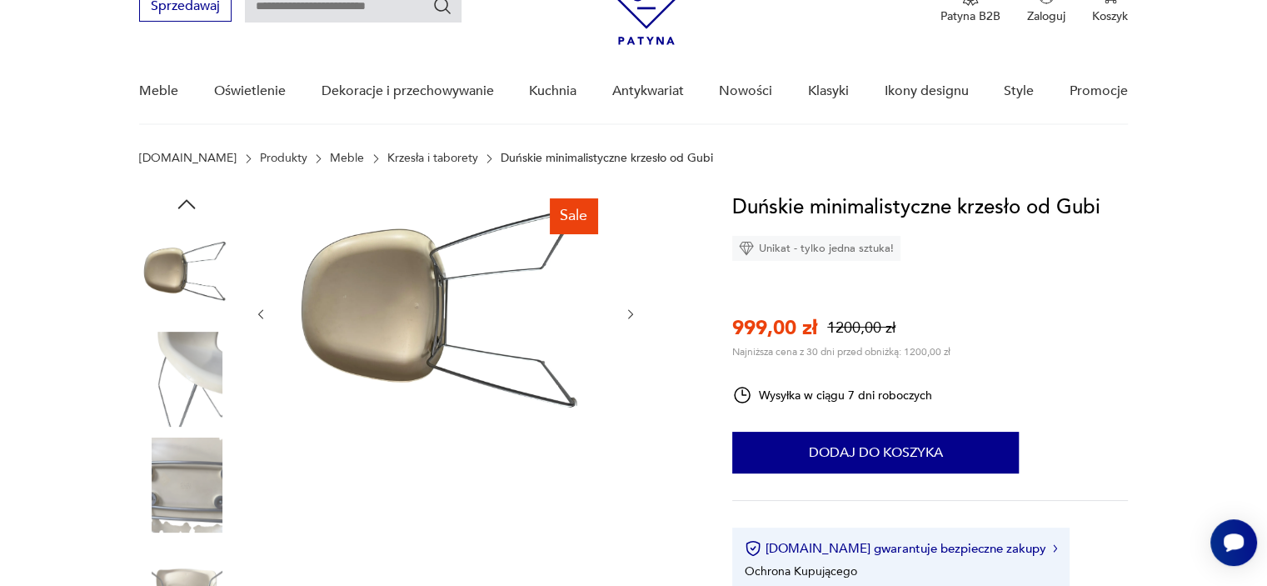
click at [183, 277] on img at bounding box center [186, 272] width 95 height 95
click at [182, 367] on img at bounding box center [186, 379] width 95 height 95
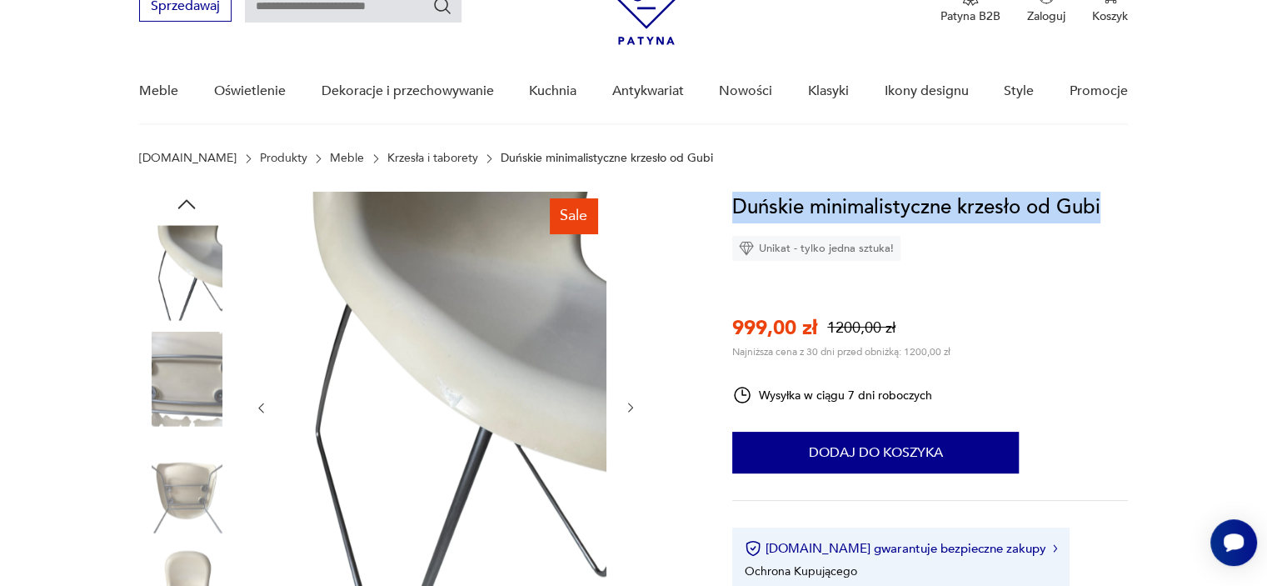
drag, startPoint x: 1098, startPoint y: 201, endPoint x: 739, endPoint y: 207, distance: 359.2
click at [739, 207] on h1 "Duńskie minimalistyczne krzesło od Gubi" at bounding box center [916, 208] width 368 height 32
copy h1 "Duńskie minimalistyczne krzesło od Gubi"
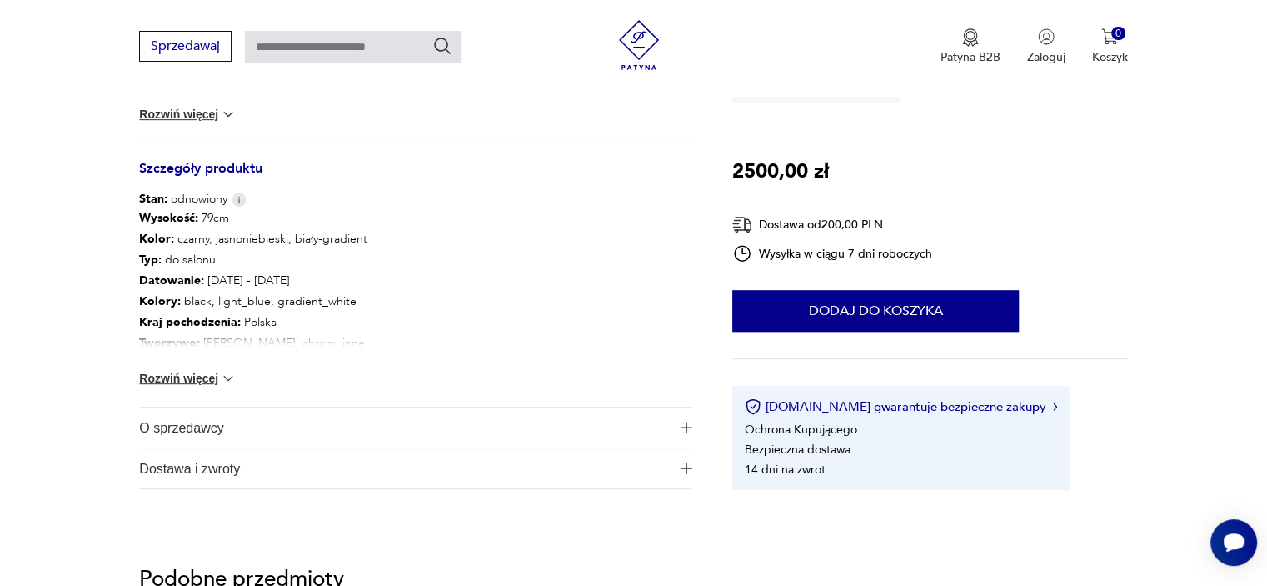
scroll to position [833, 0]
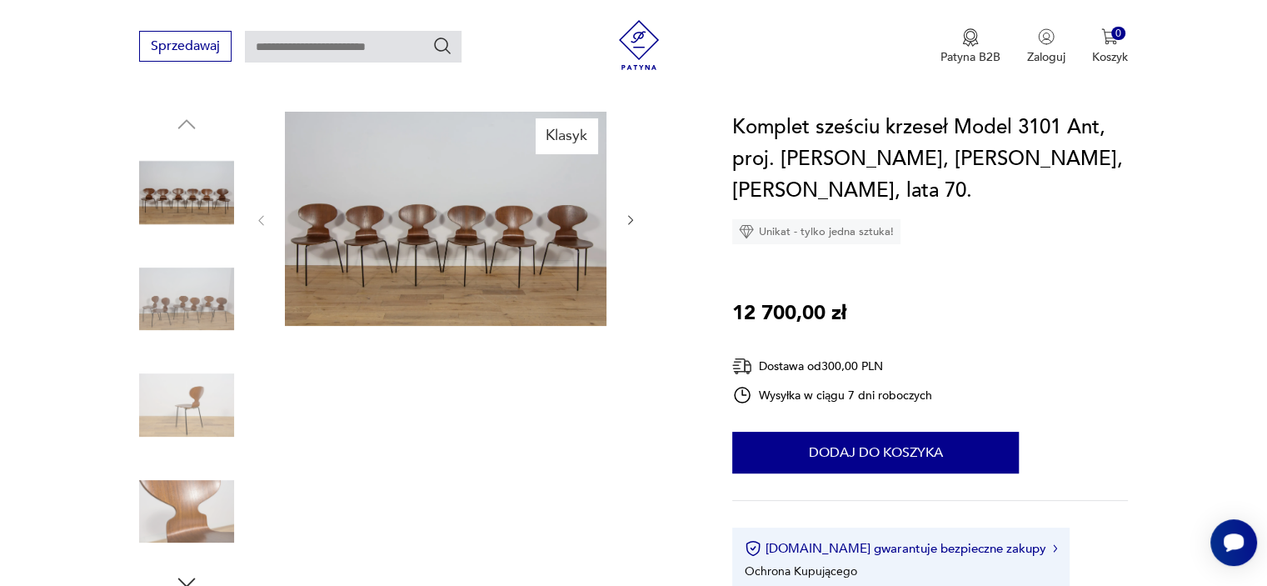
scroll to position [167, 0]
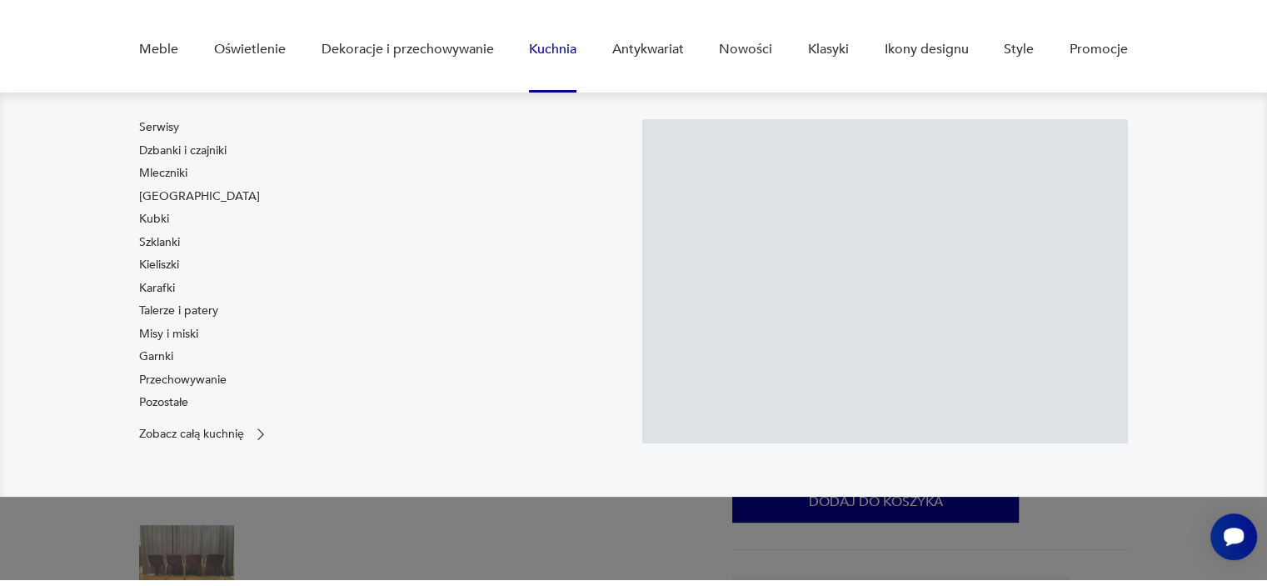
scroll to position [167, 0]
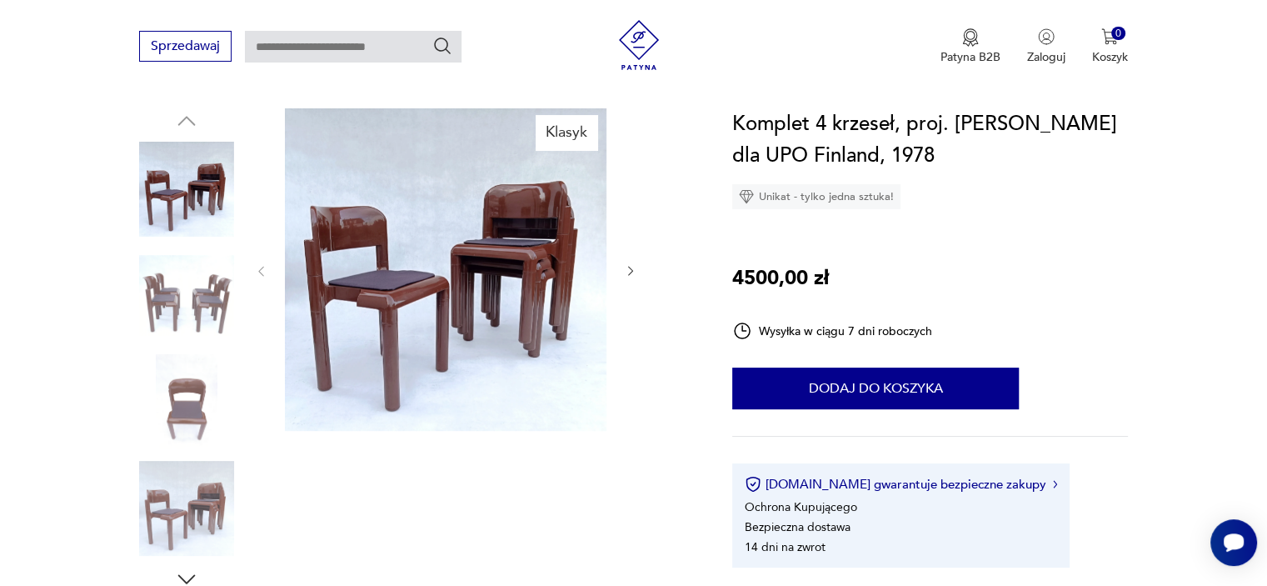
click at [207, 292] on img at bounding box center [186, 295] width 95 height 95
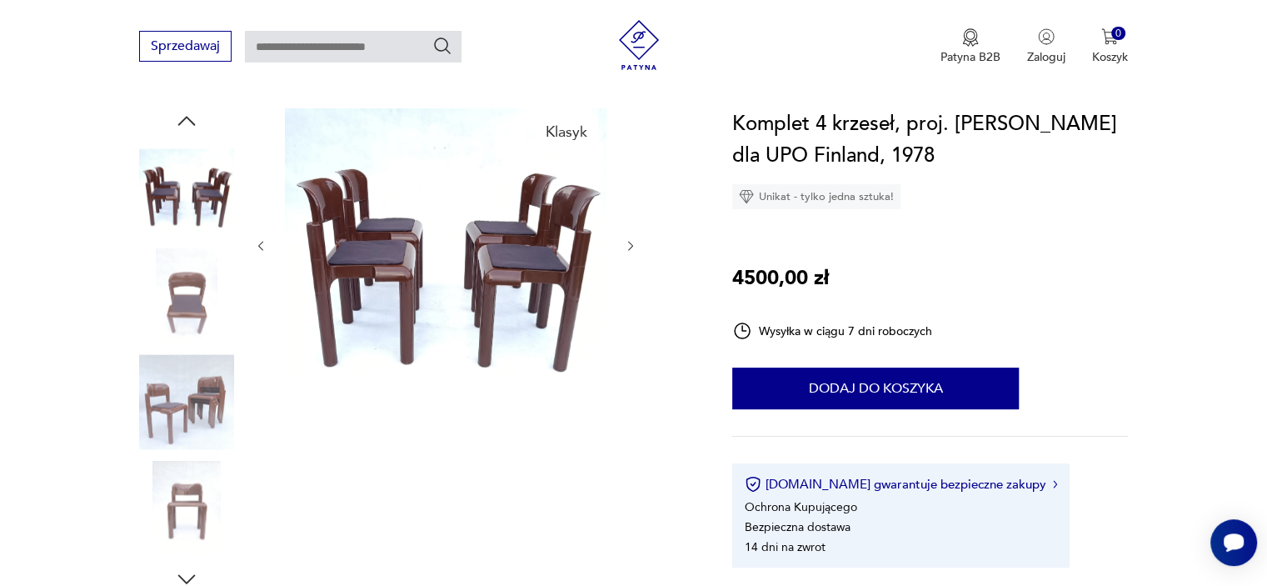
click at [199, 322] on img at bounding box center [186, 295] width 95 height 95
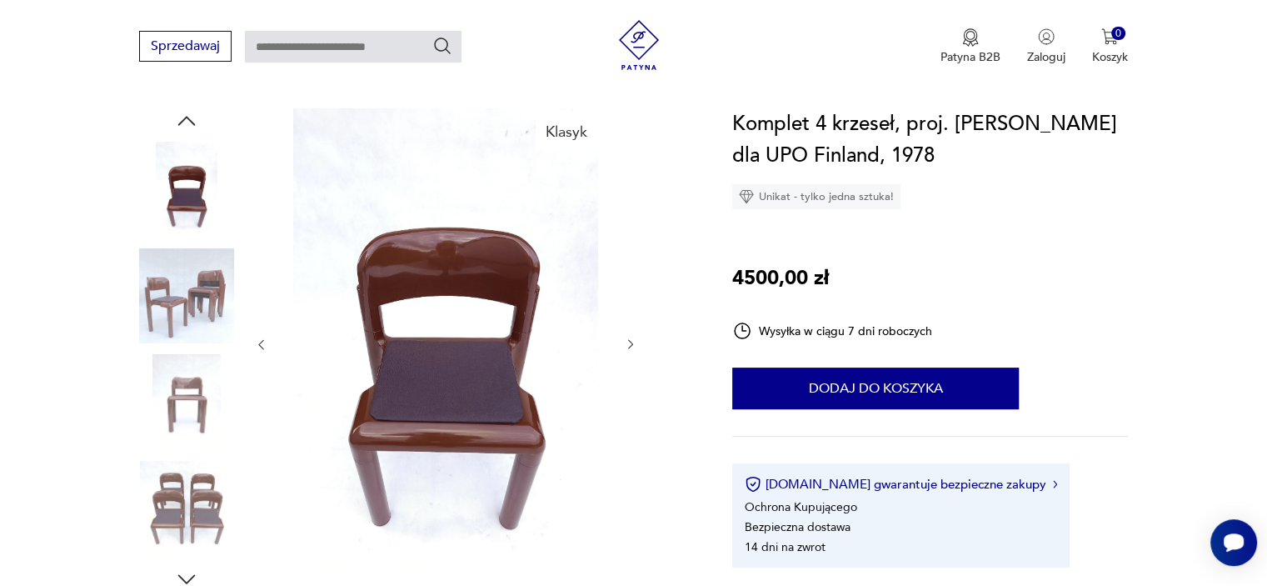
click at [202, 360] on img at bounding box center [186, 401] width 95 height 95
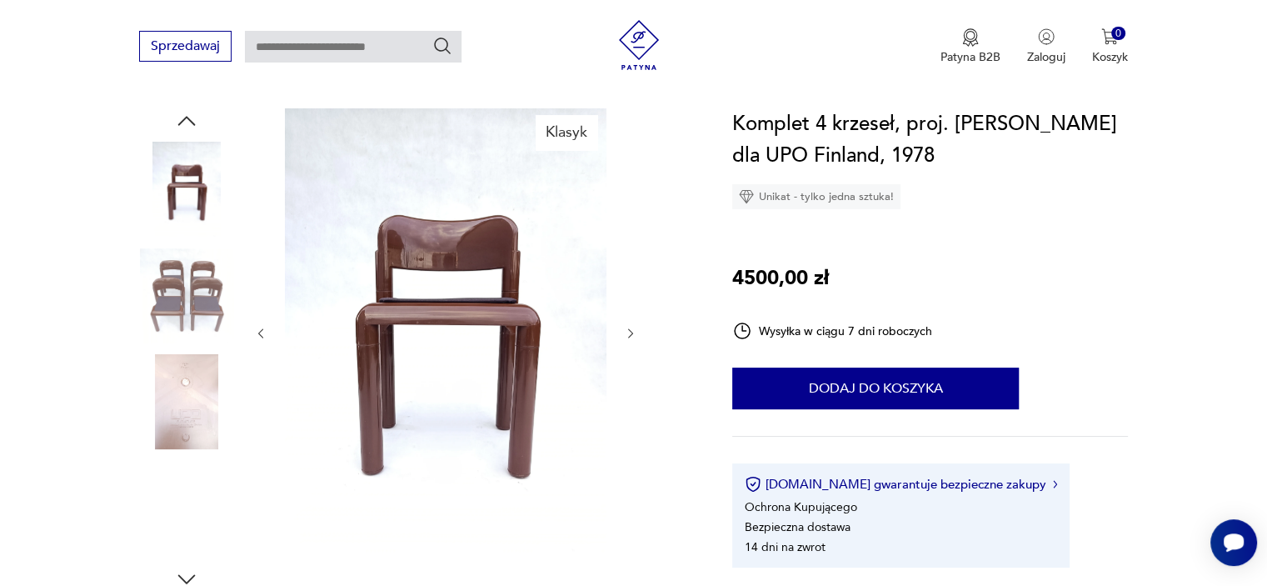
click at [190, 407] on img at bounding box center [186, 401] width 95 height 95
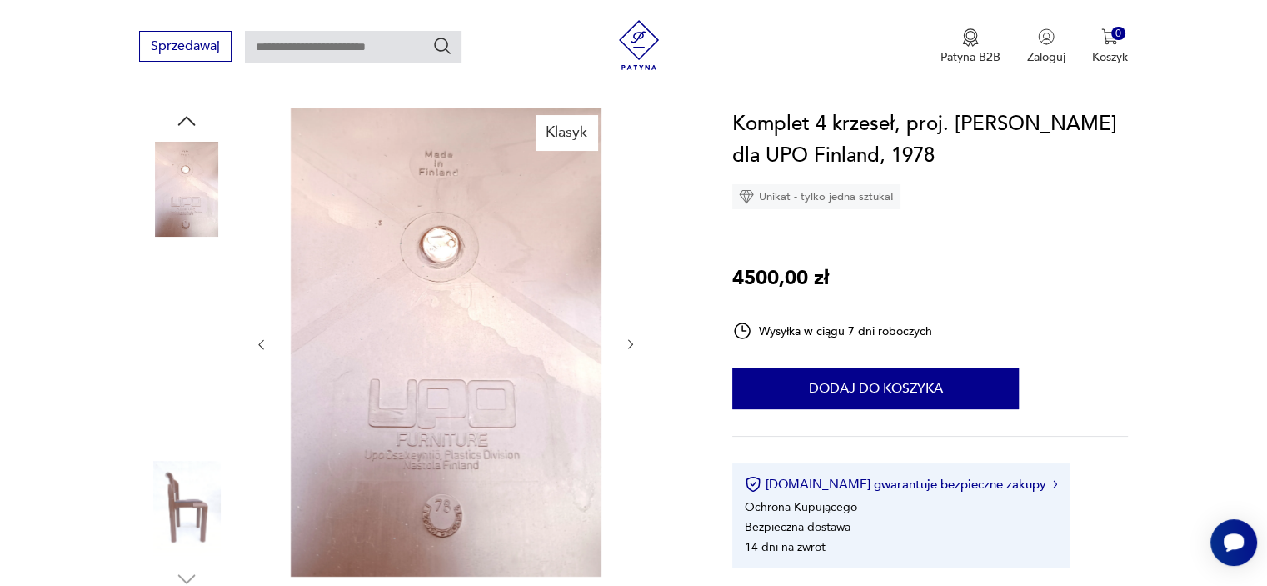
click at [196, 359] on img at bounding box center [186, 401] width 95 height 95
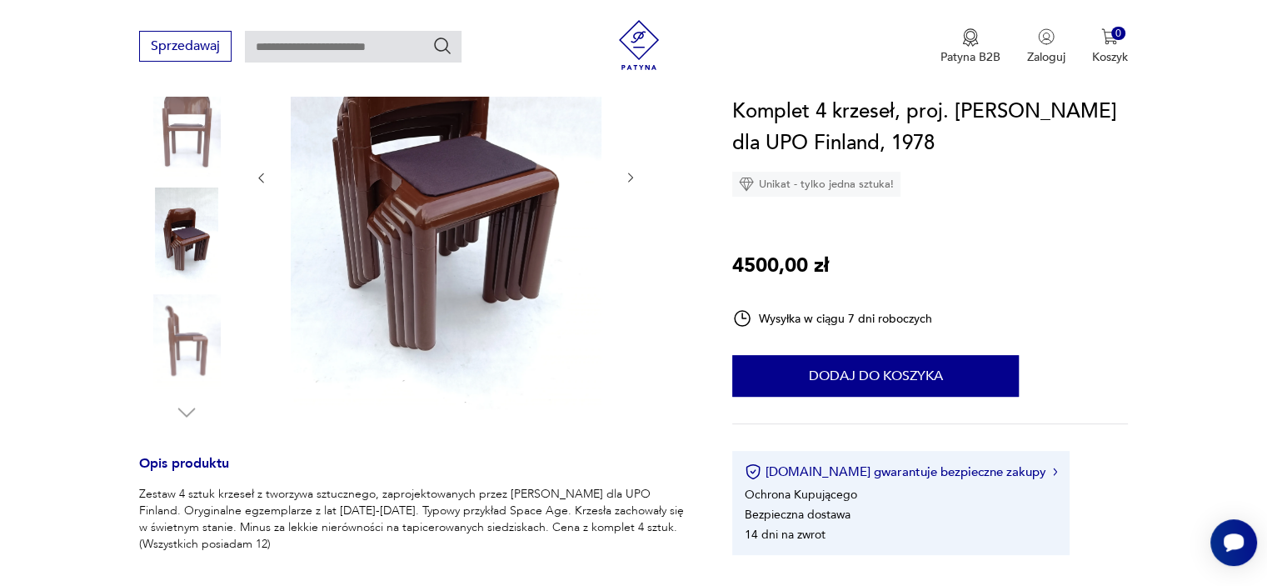
click at [197, 340] on img at bounding box center [186, 341] width 95 height 95
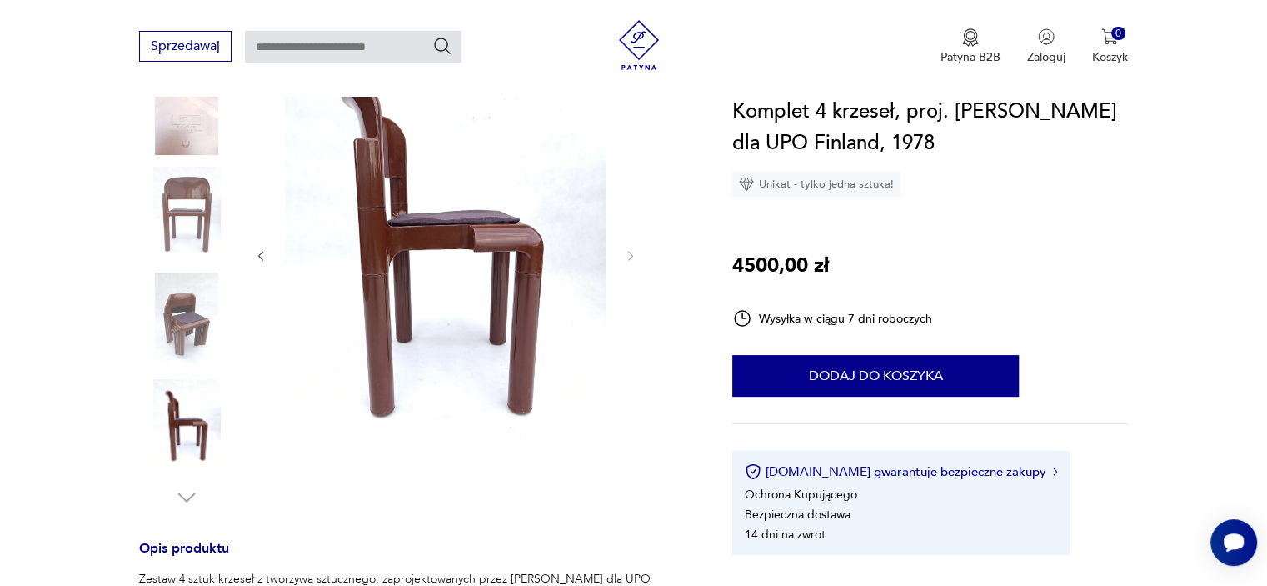
scroll to position [242, 0]
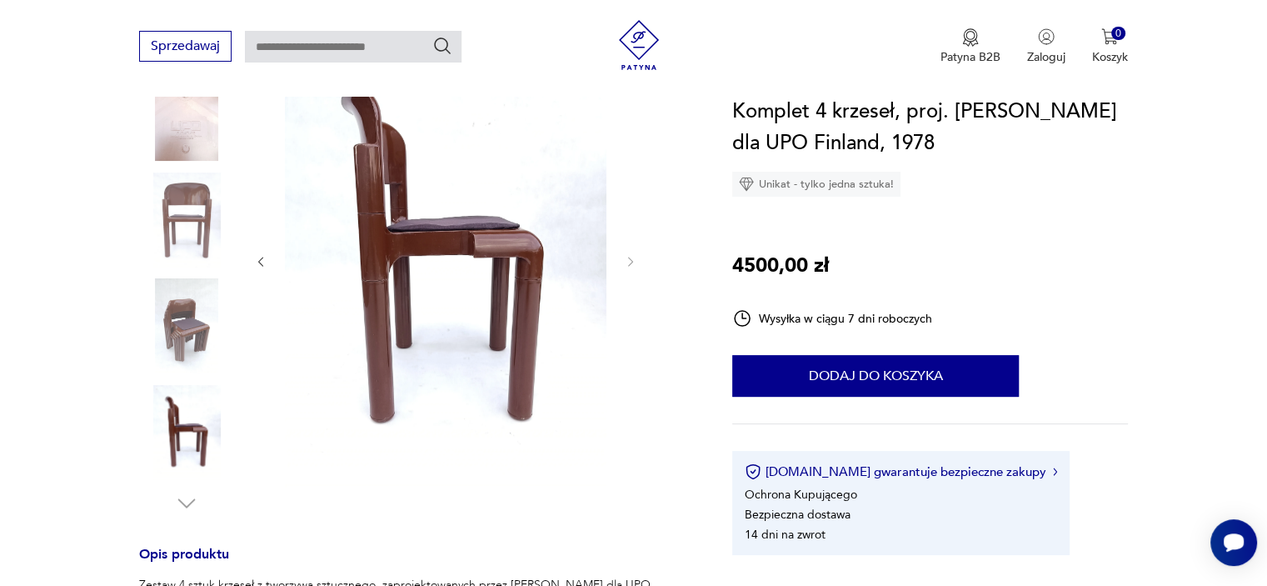
click at [187, 300] on img at bounding box center [186, 325] width 95 height 95
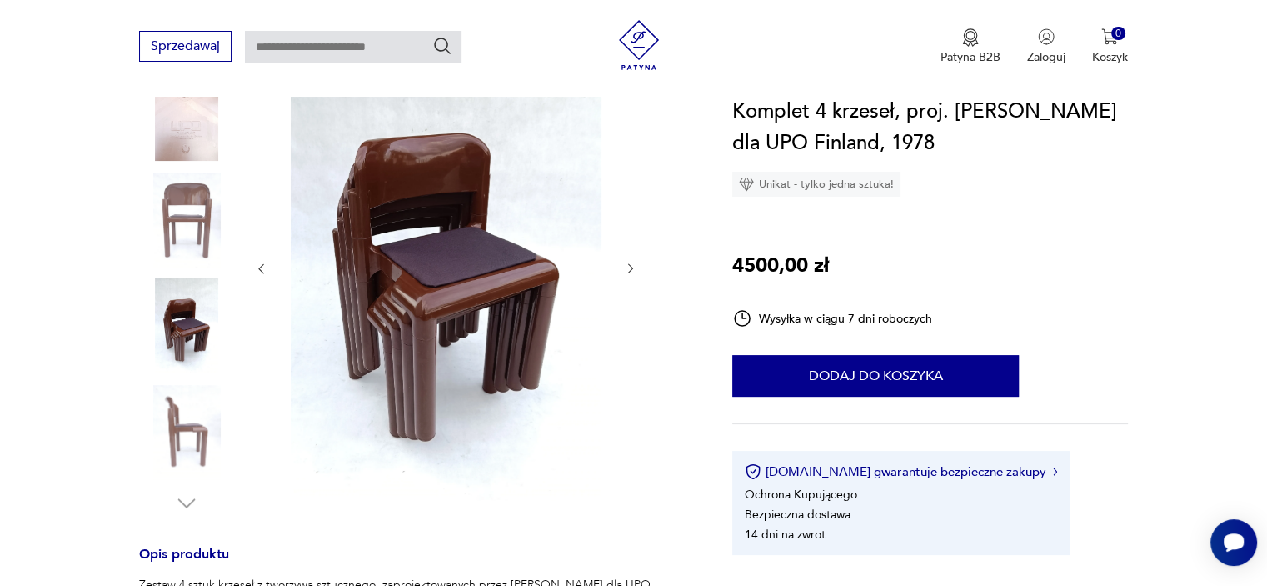
click at [193, 249] on img at bounding box center [186, 219] width 95 height 95
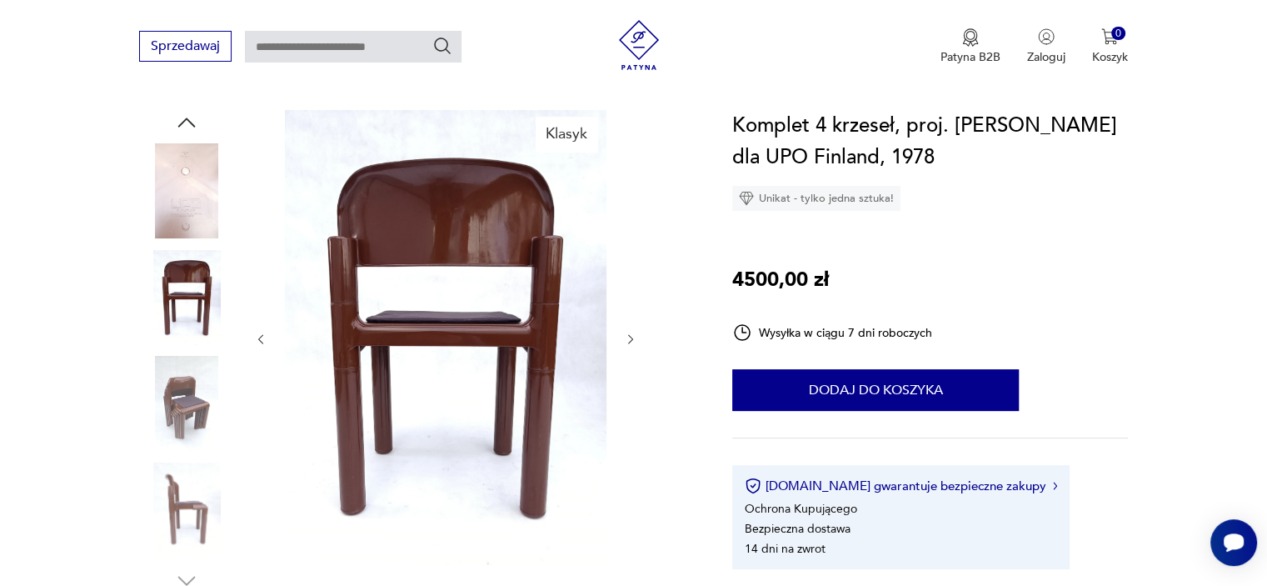
scroll to position [159, 0]
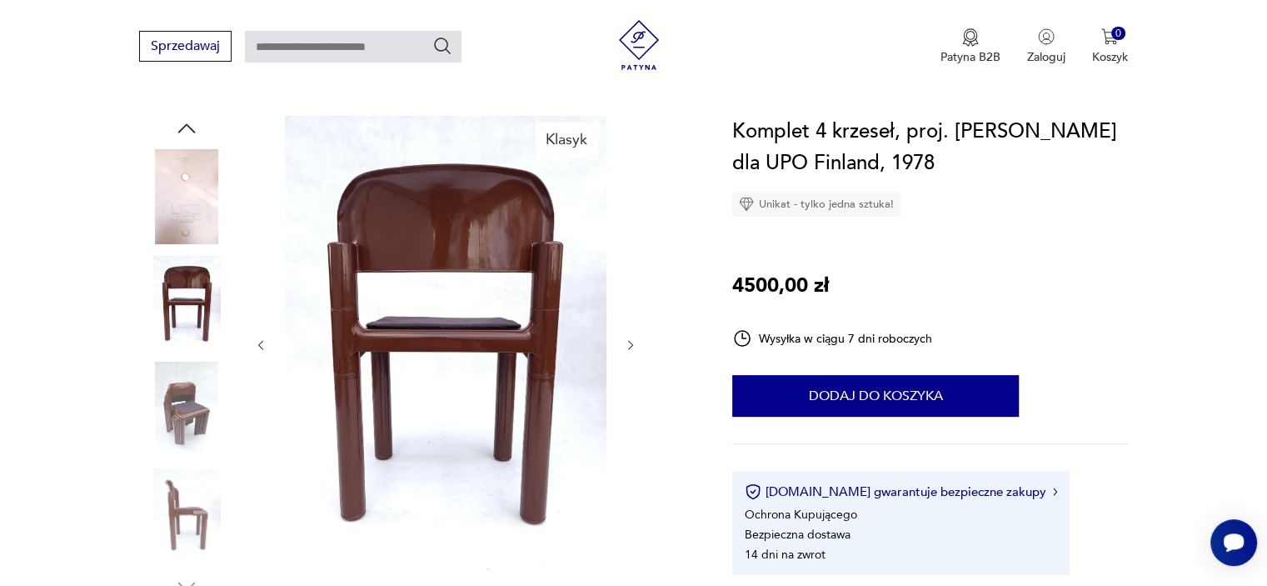
click at [202, 113] on section "[DOMAIN_NAME] Produkty Meble Krzesła i taborety Komplet 4 krzeseł, proj. [PERSO…" at bounding box center [633, 96] width 1267 height 40
click at [182, 136] on icon "button" at bounding box center [186, 128] width 25 height 25
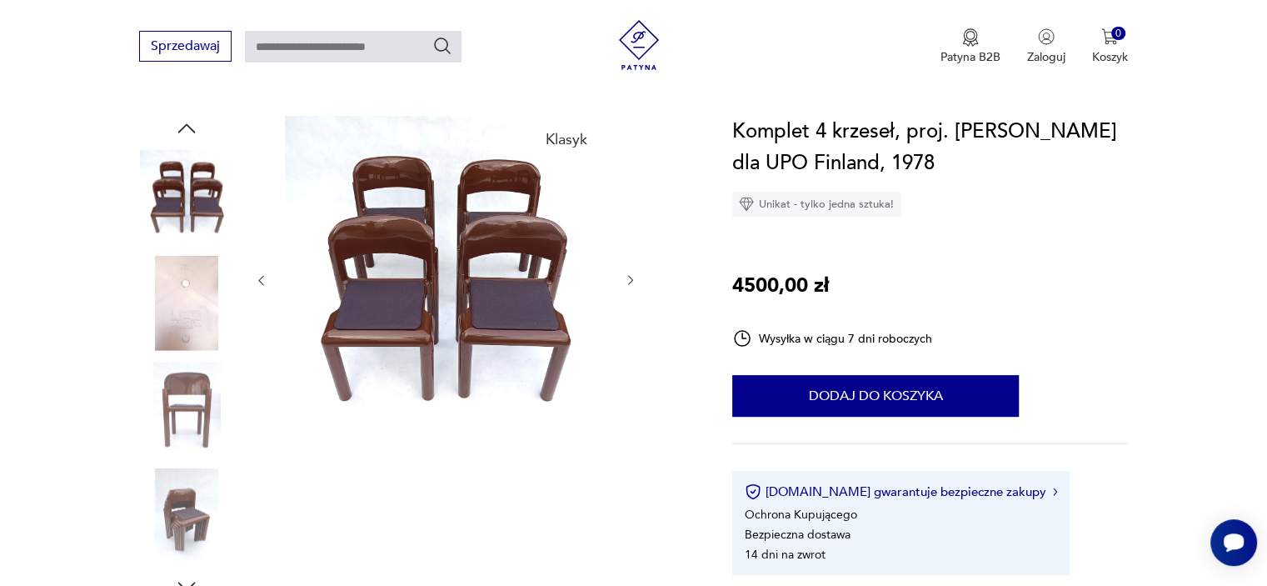
click at [182, 136] on icon "button" at bounding box center [186, 128] width 25 height 25
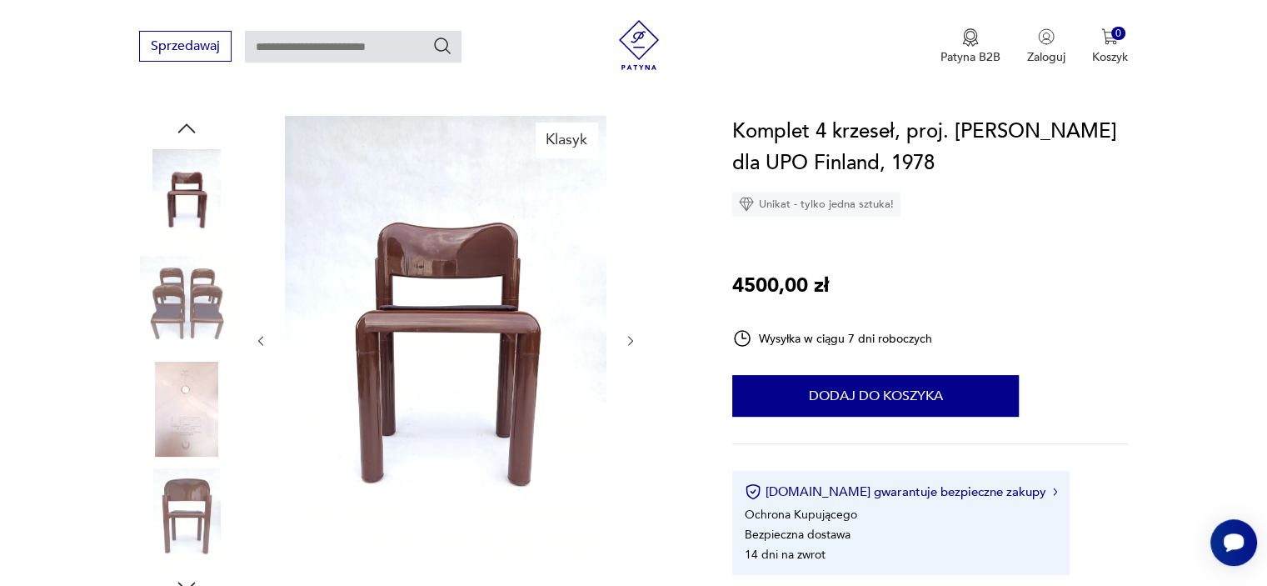
click at [186, 194] on img at bounding box center [186, 196] width 95 height 95
click at [185, 120] on icon "button" at bounding box center [186, 128] width 25 height 25
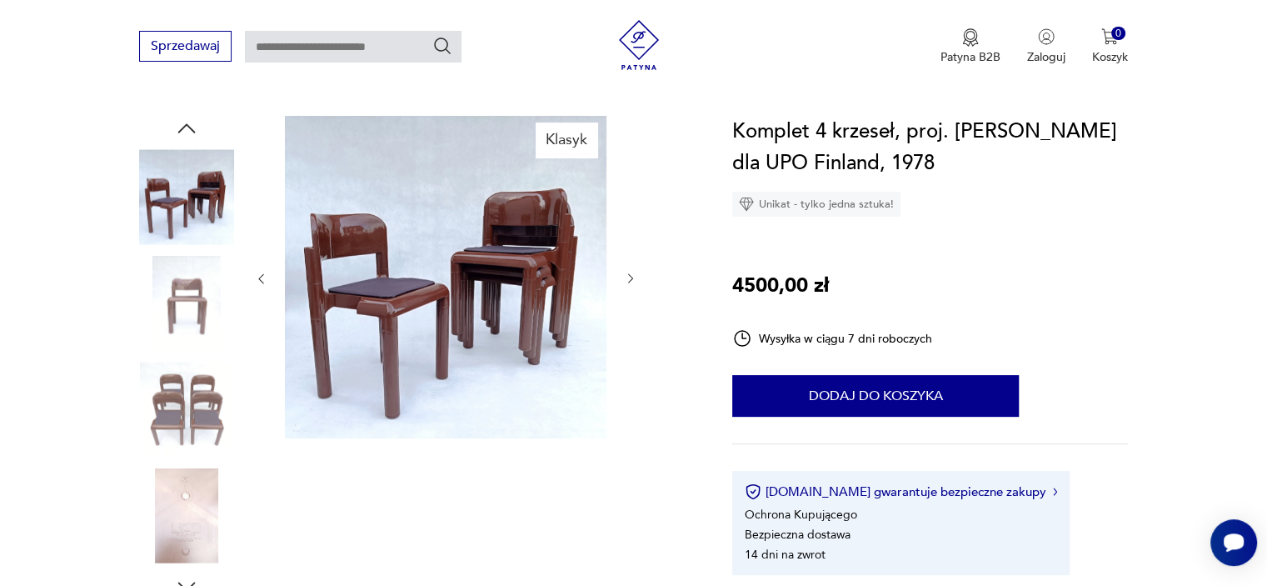
click at [185, 120] on icon "button" at bounding box center [186, 128] width 25 height 25
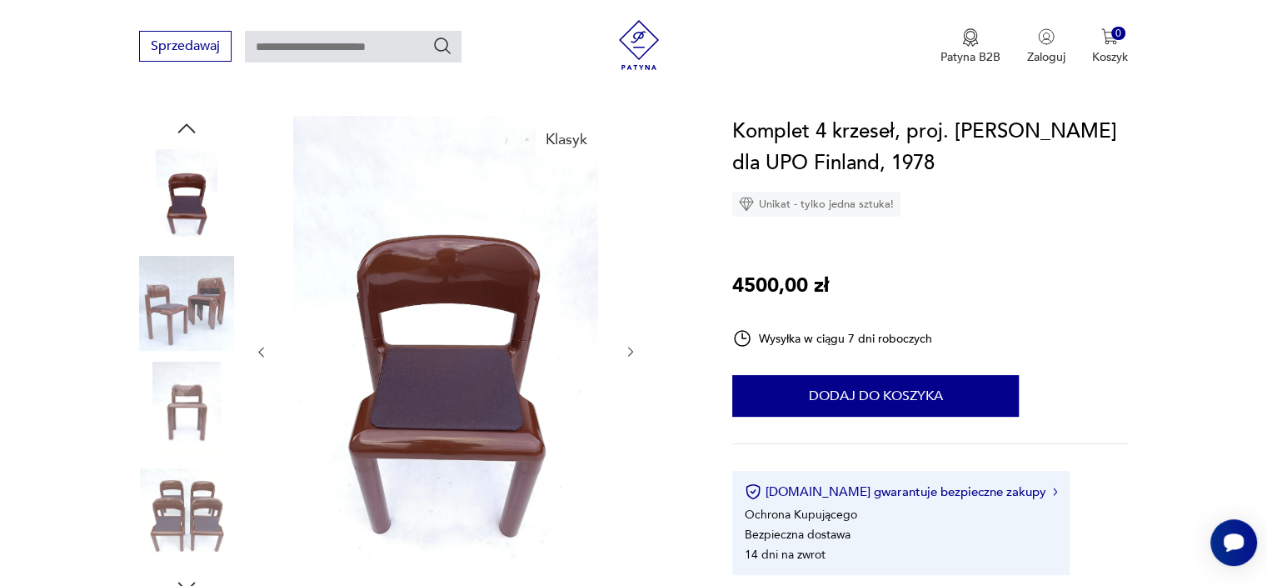
click at [183, 285] on img at bounding box center [186, 303] width 95 height 95
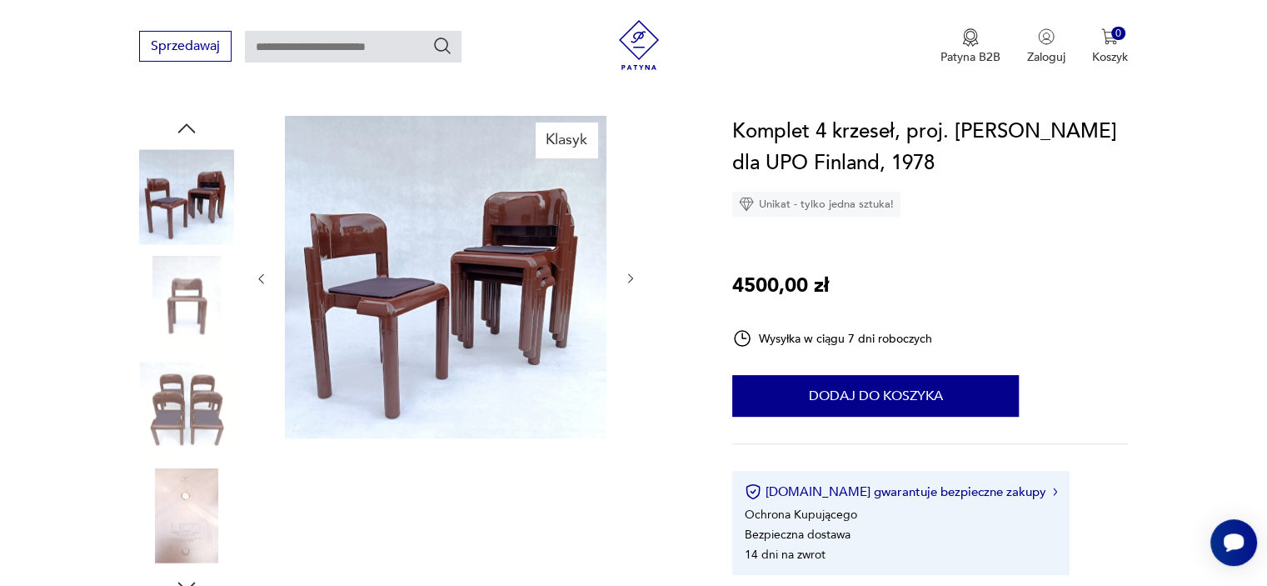
click at [630, 282] on icon "button" at bounding box center [631, 279] width 14 height 14
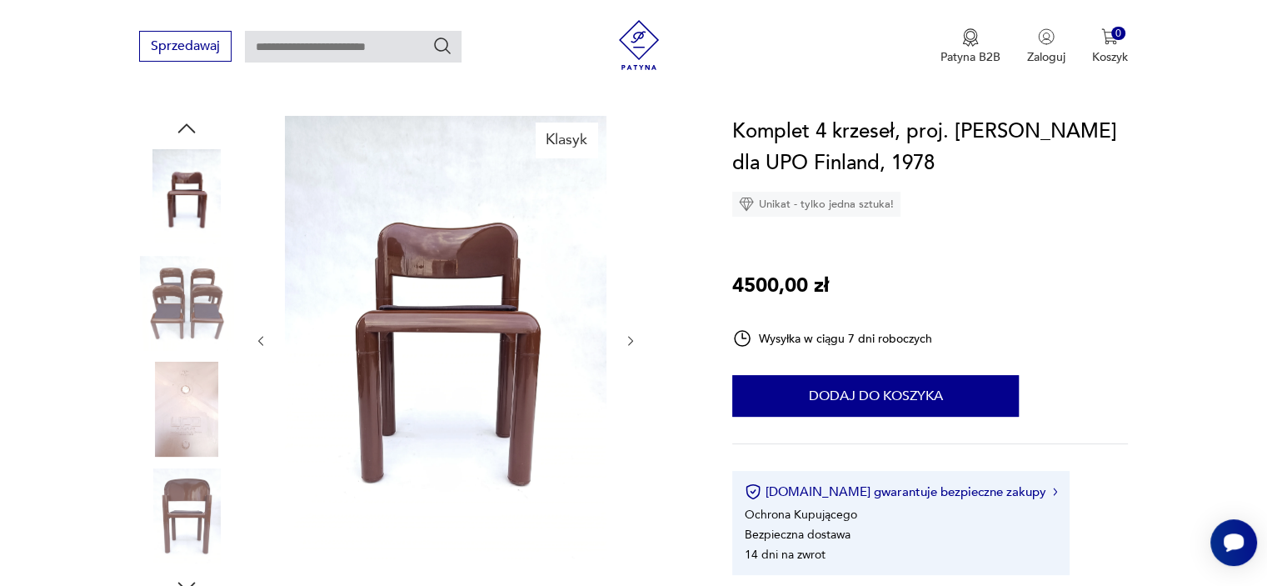
click at [630, 282] on div at bounding box center [445, 341] width 383 height 450
click at [631, 336] on icon "button" at bounding box center [631, 341] width 14 height 14
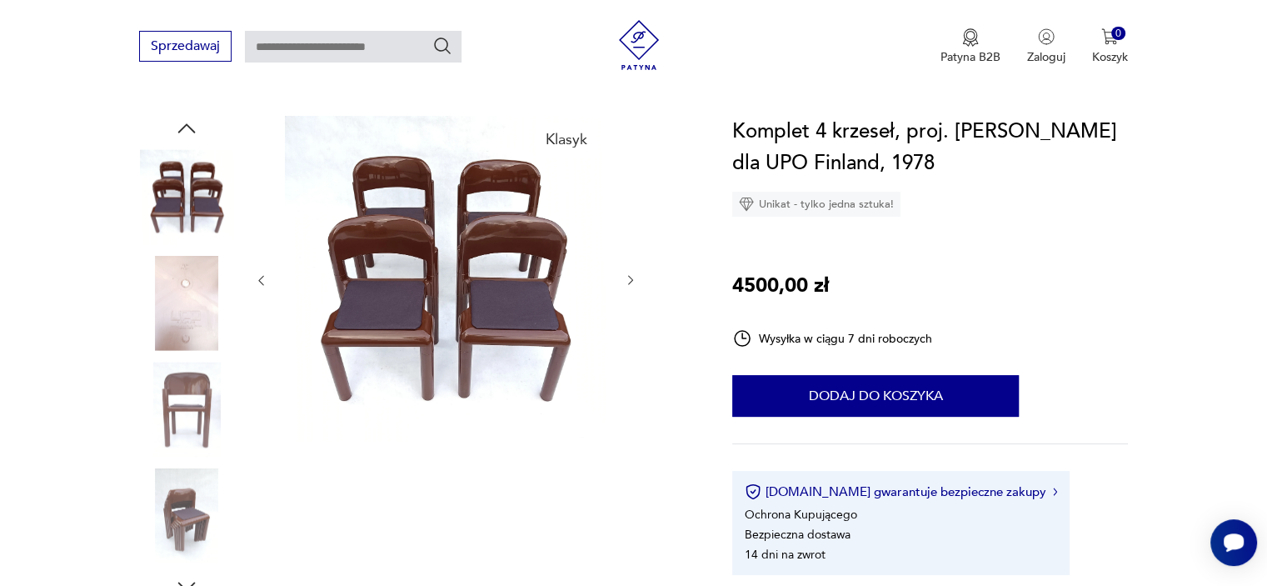
click at [634, 287] on button "button" at bounding box center [631, 280] width 14 height 17
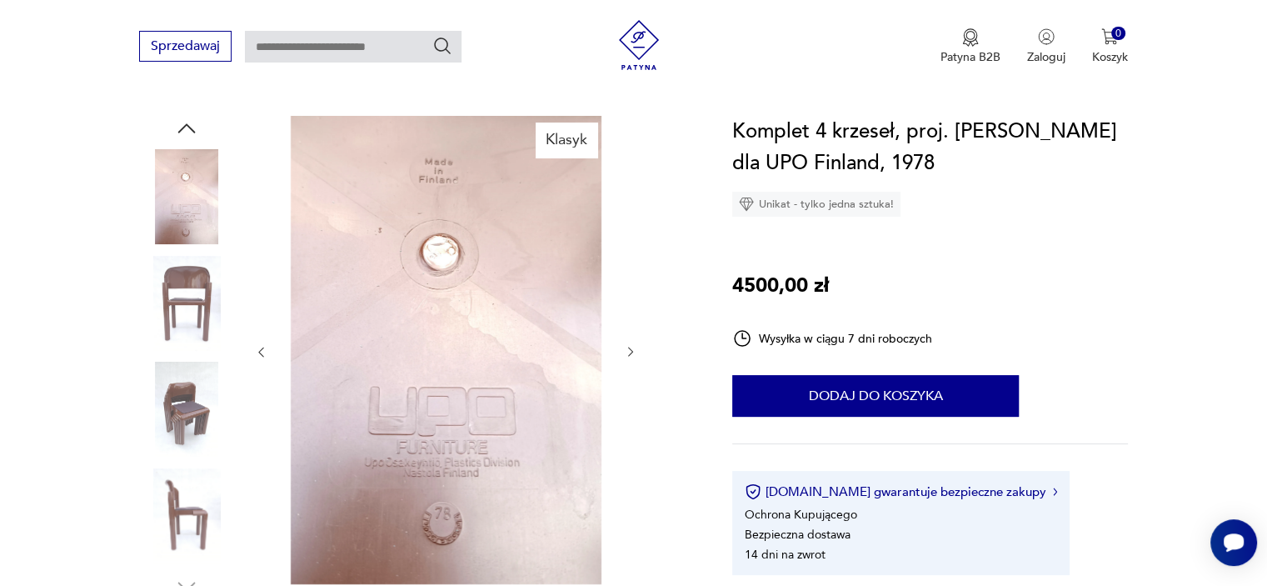
click at [637, 337] on div "Klasyk" at bounding box center [415, 357] width 553 height 483
click at [638, 346] on div "Klasyk" at bounding box center [415, 357] width 553 height 483
click at [631, 348] on icon "button" at bounding box center [631, 352] width 14 height 14
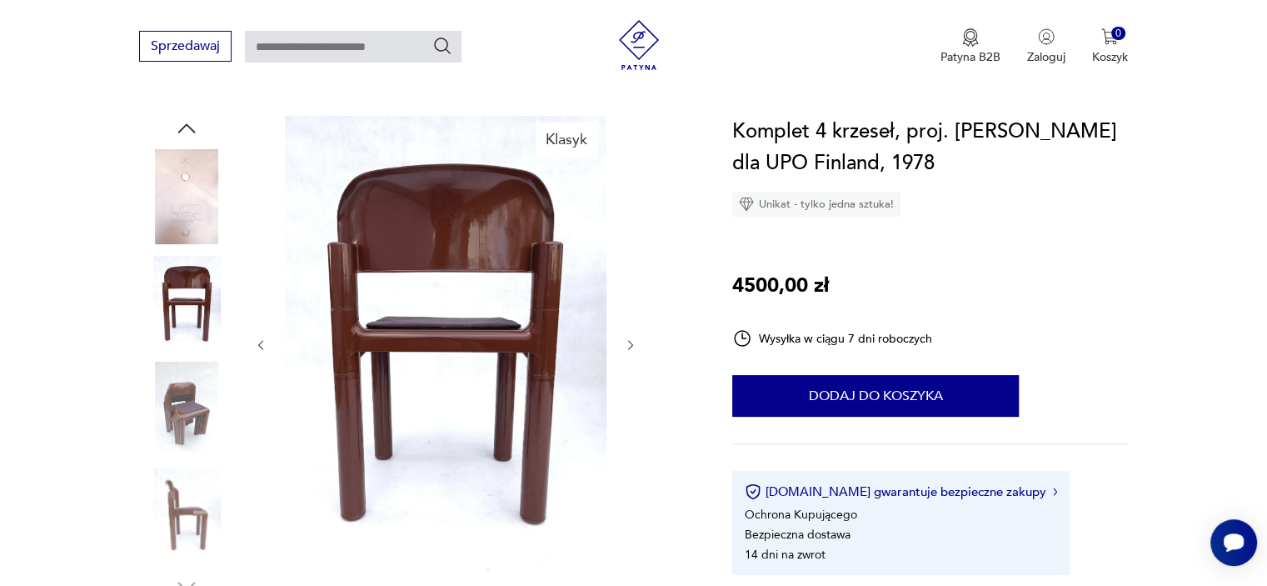
click at [631, 348] on icon "button" at bounding box center [631, 345] width 14 height 14
